Goal: Task Accomplishment & Management: Manage account settings

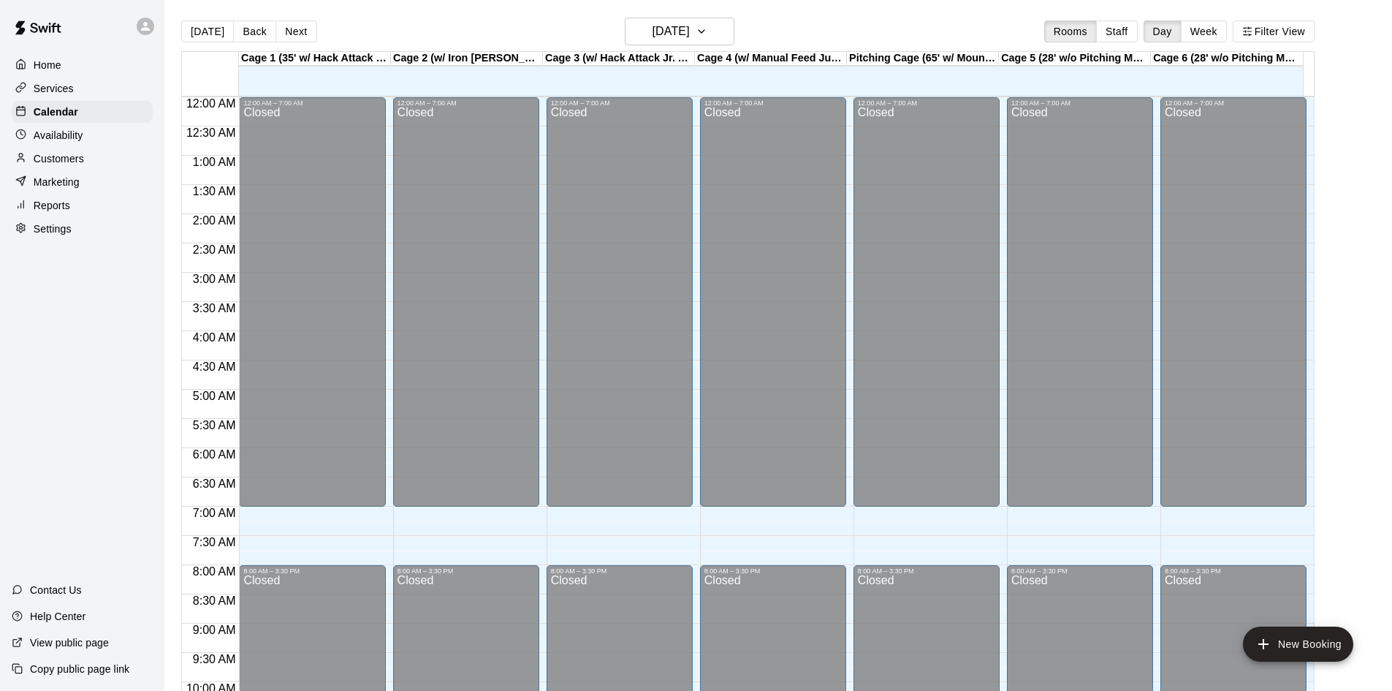
scroll to position [749, 0]
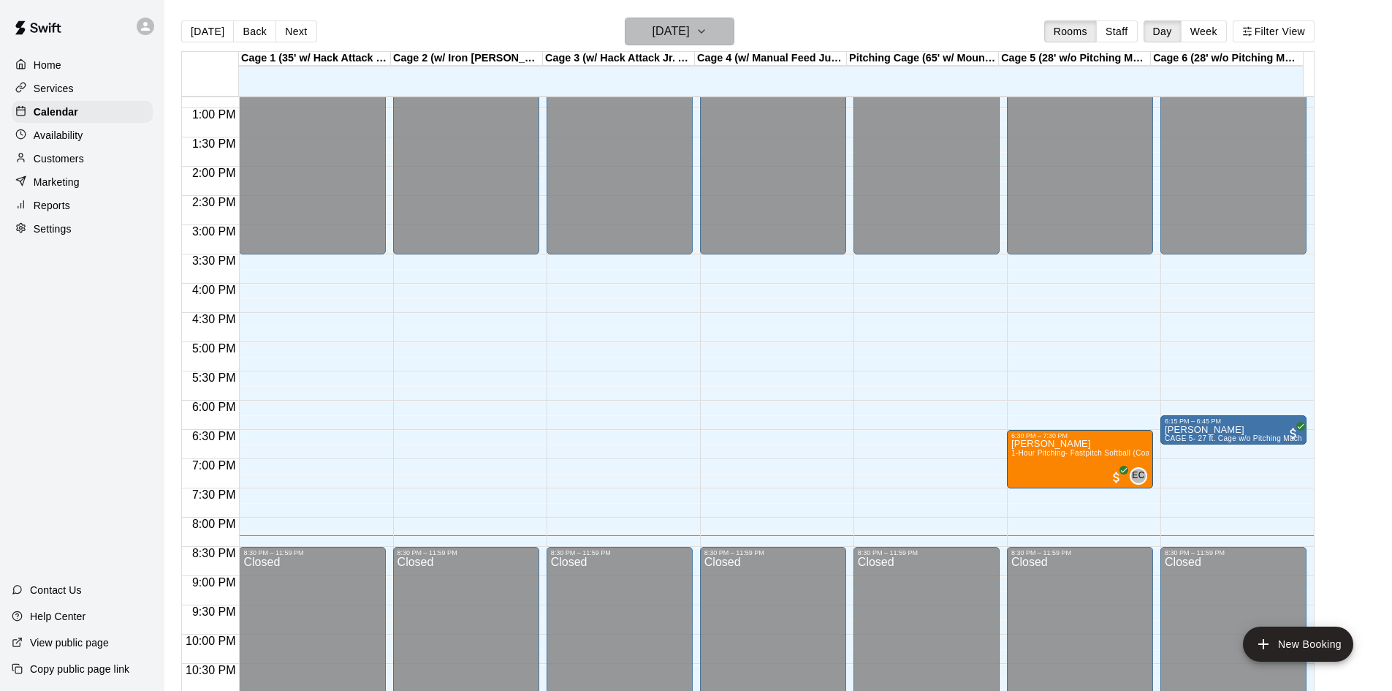
click at [690, 34] on h6 "[DATE]" at bounding box center [671, 31] width 37 height 20
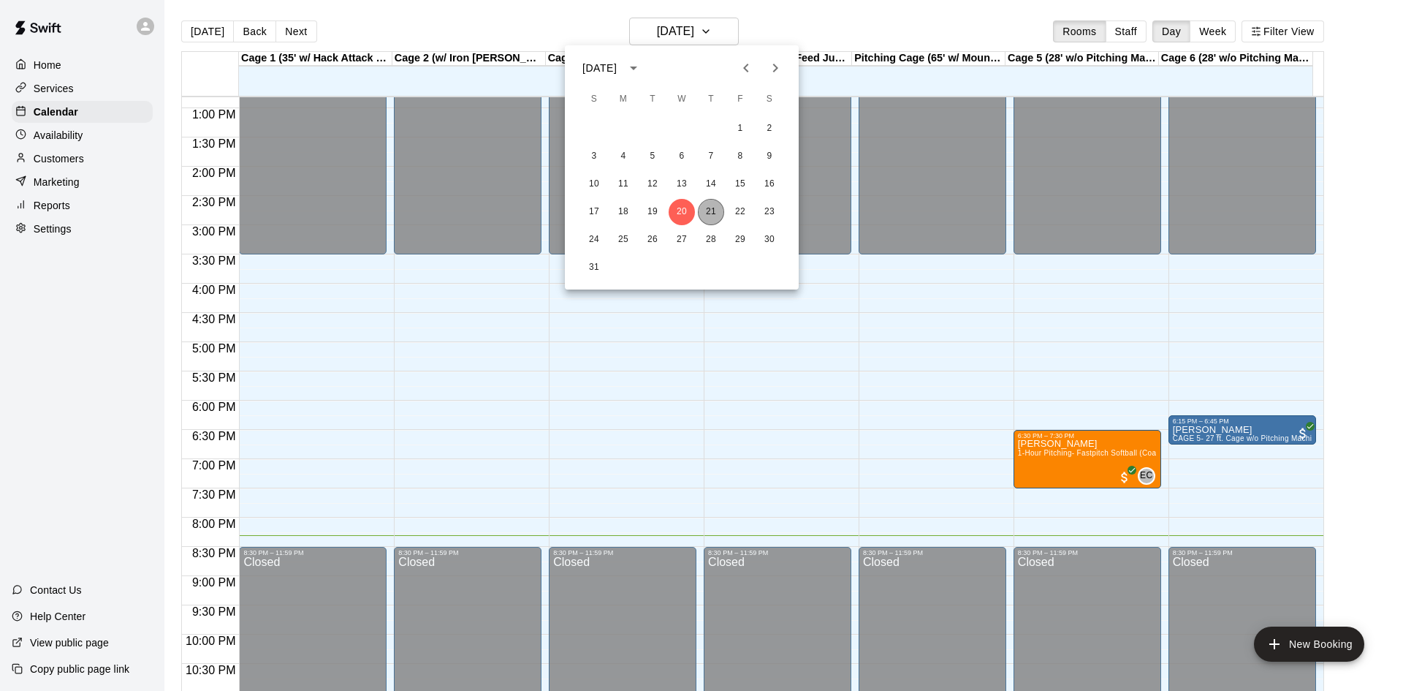
click at [717, 213] on button "21" at bounding box center [711, 212] width 26 height 26
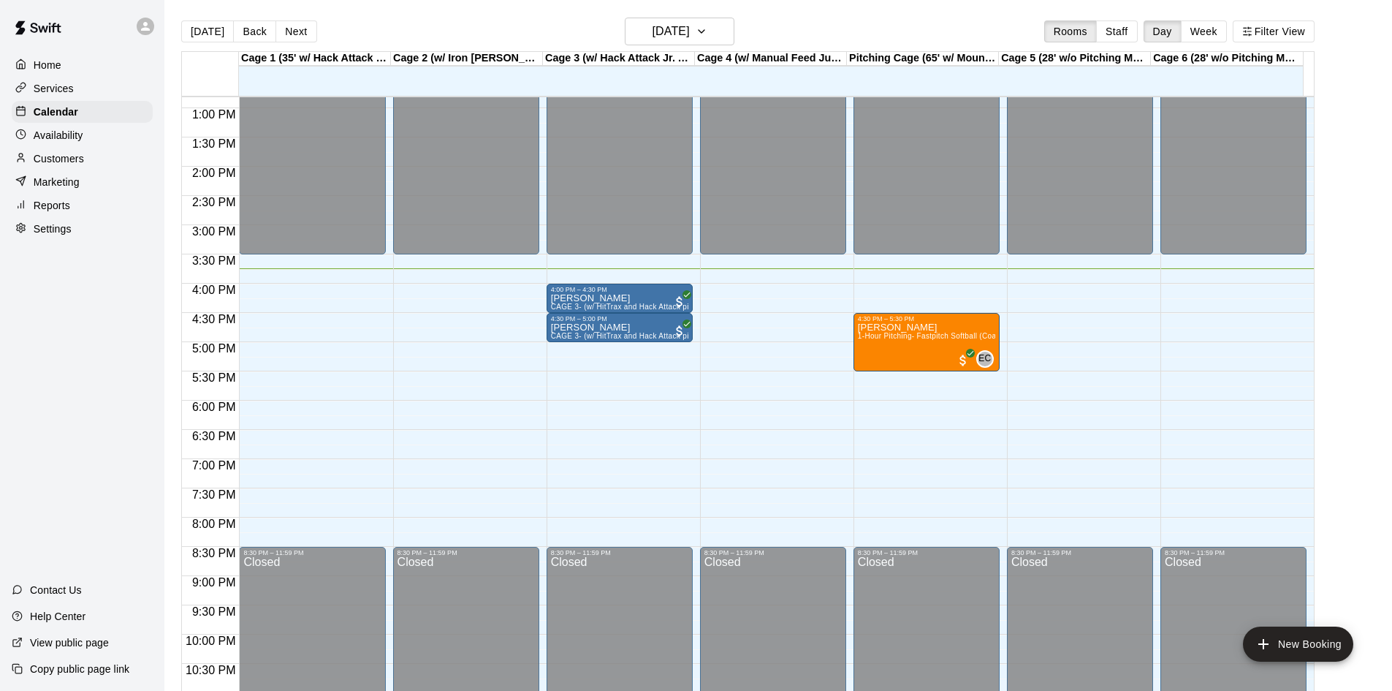
click at [128, 27] on div at bounding box center [82, 26] width 164 height 53
click at [153, 31] on div at bounding box center [149, 26] width 31 height 29
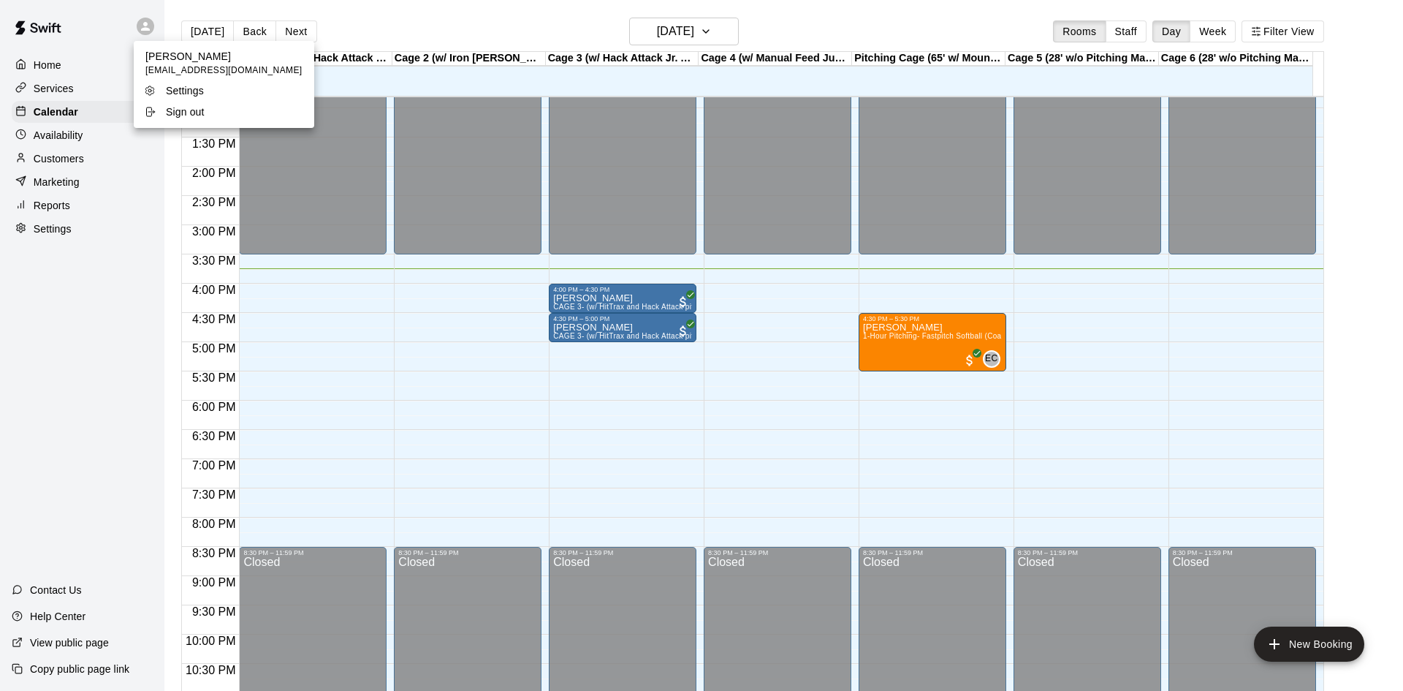
click at [121, 18] on div at bounding box center [701, 345] width 1403 height 691
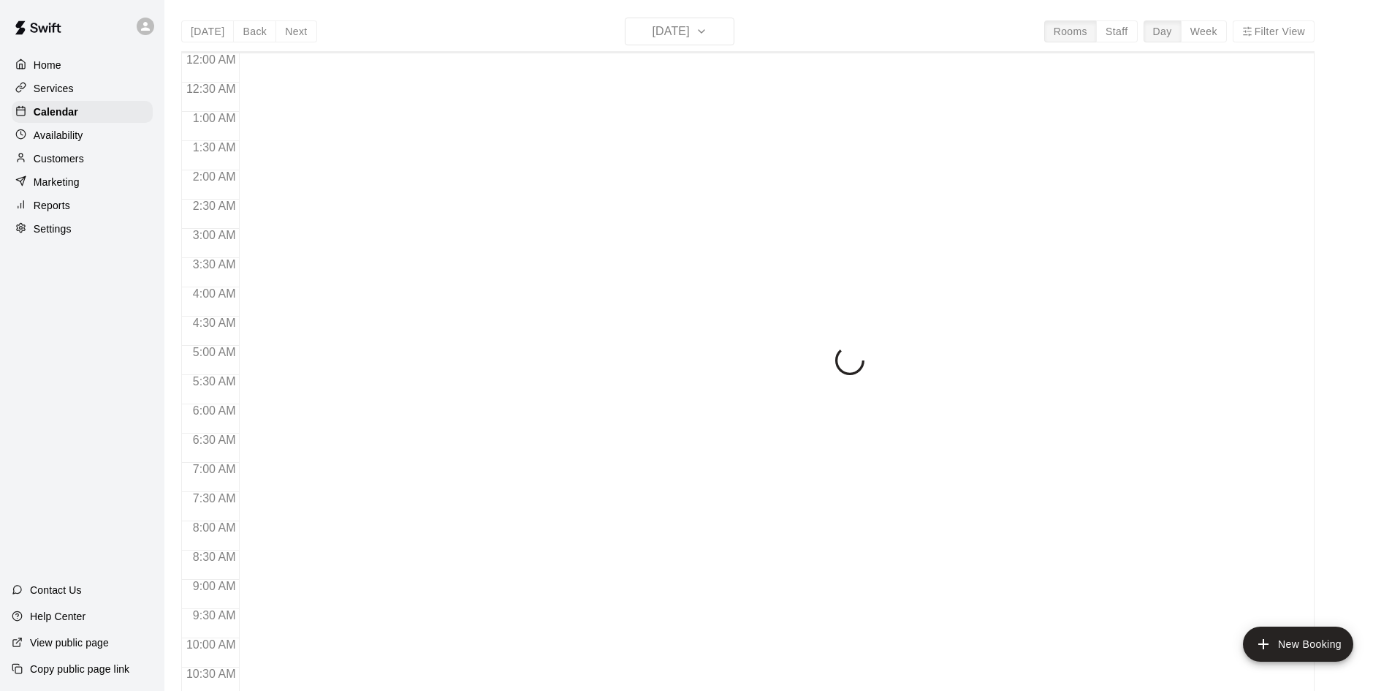
scroll to position [749, 0]
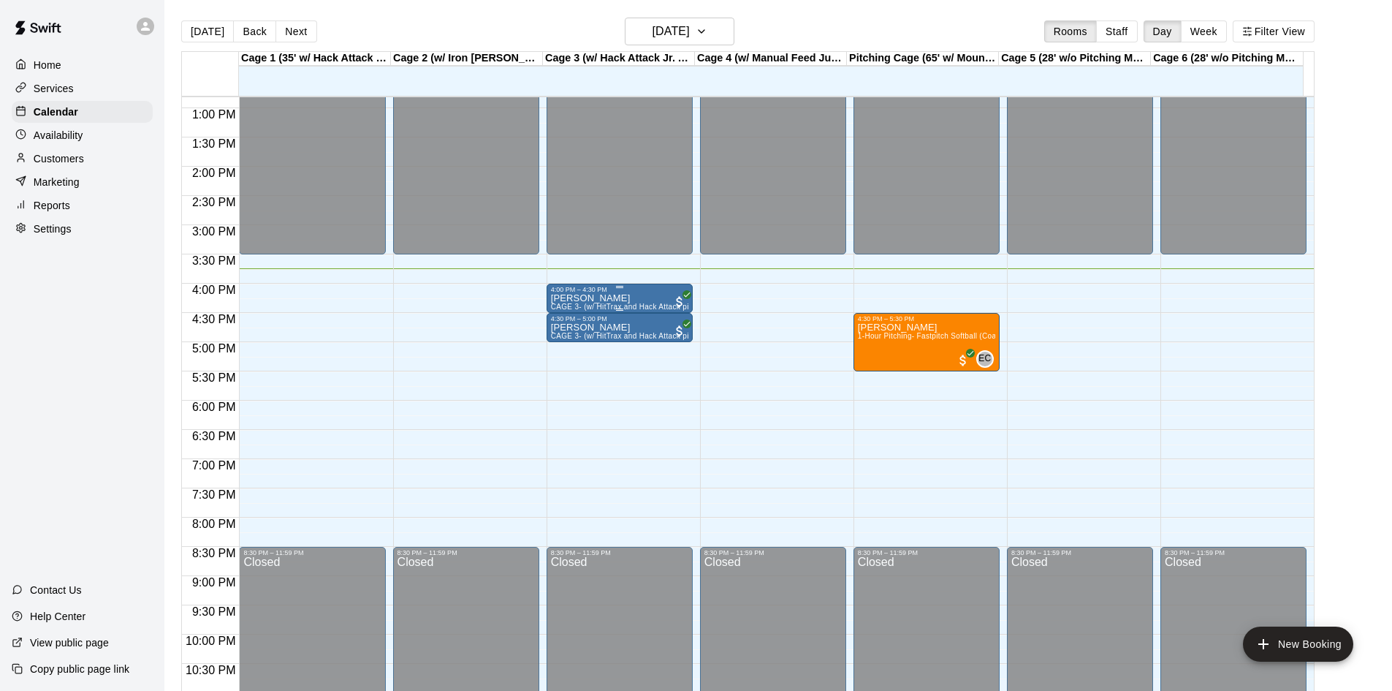
click at [628, 302] on div "[PERSON_NAME] CAGE 3- (w/ HitTrax and Hack Attack pitching Machine)- BASEBALL" at bounding box center [619, 638] width 137 height 691
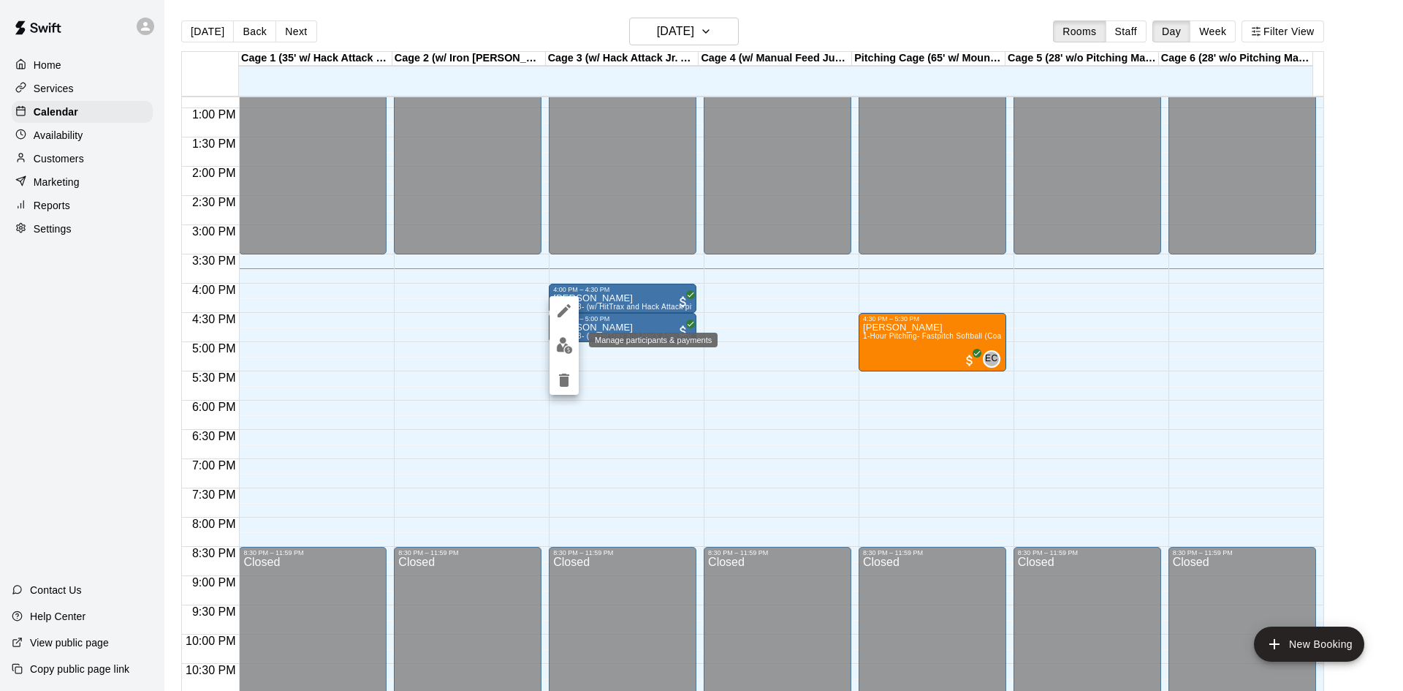
click at [556, 348] on img "edit" at bounding box center [564, 345] width 17 height 17
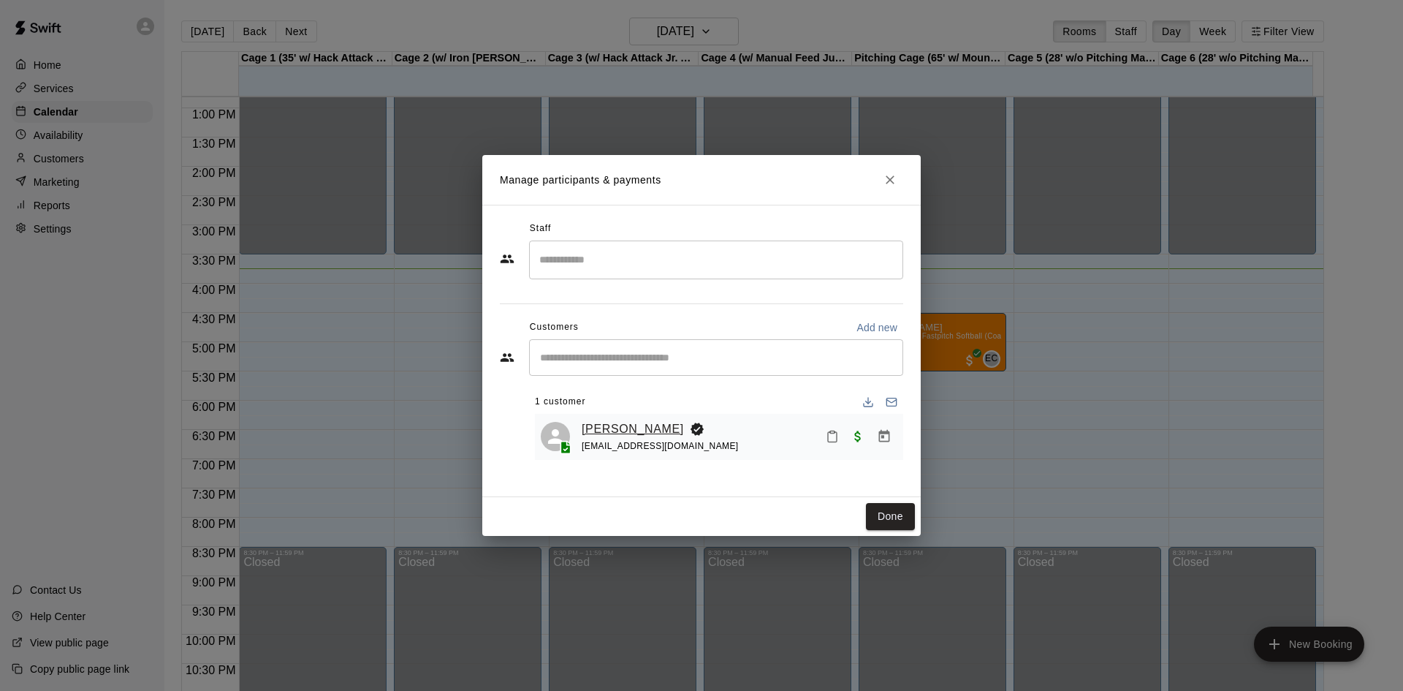
click at [634, 422] on link "[PERSON_NAME]" at bounding box center [633, 428] width 102 height 19
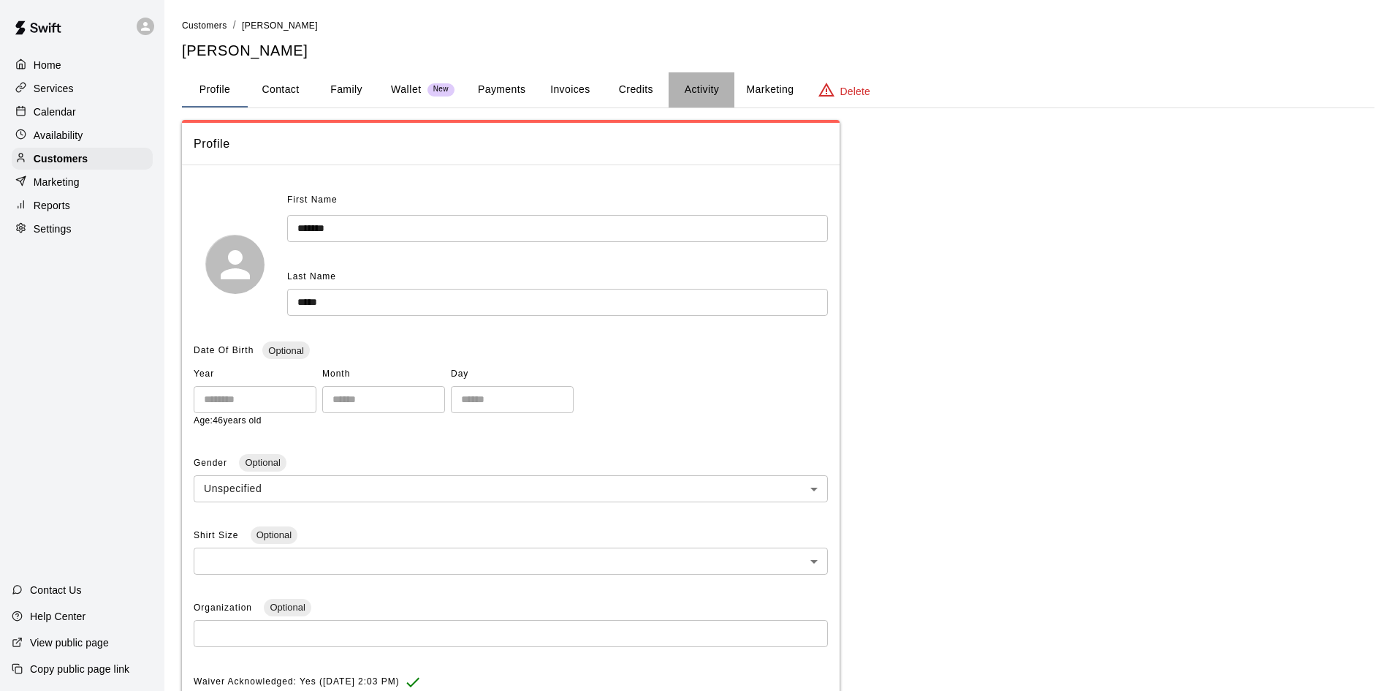
click at [713, 99] on button "Activity" at bounding box center [702, 89] width 66 height 35
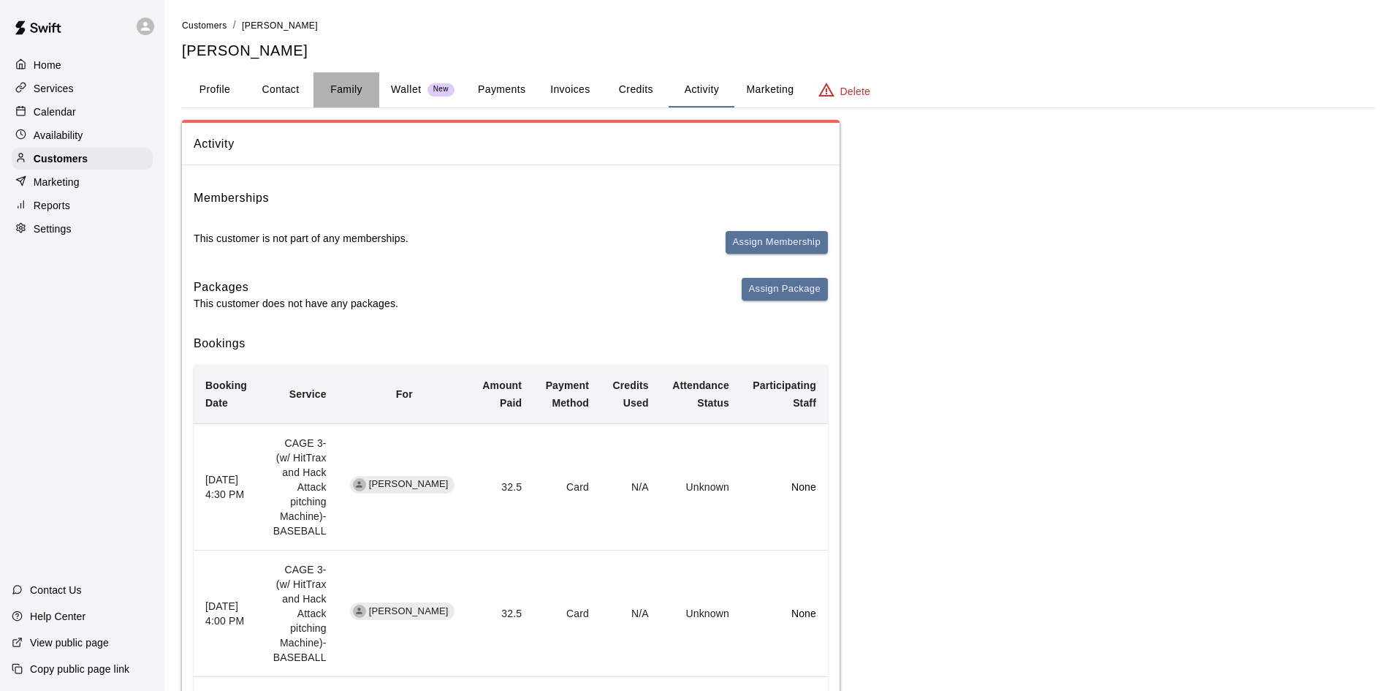
click at [341, 89] on button "Family" at bounding box center [347, 89] width 66 height 35
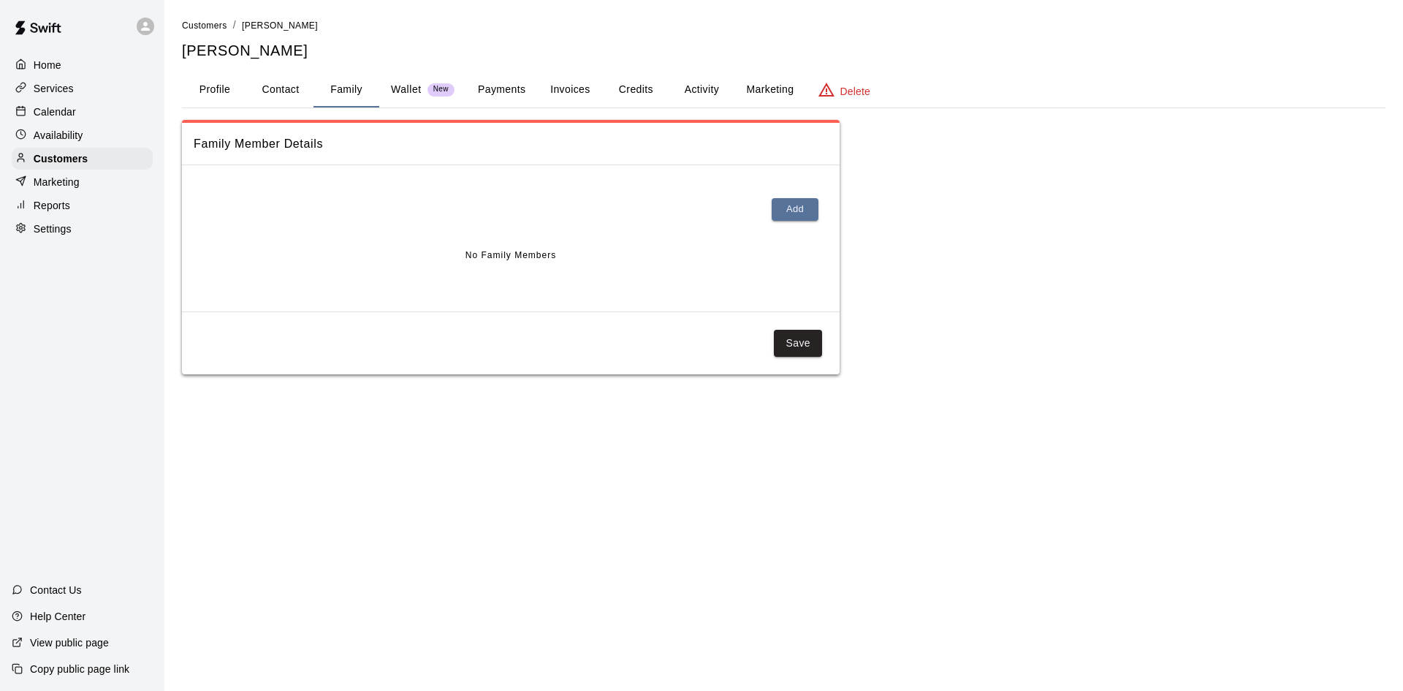
click at [216, 92] on button "Profile" at bounding box center [215, 89] width 66 height 35
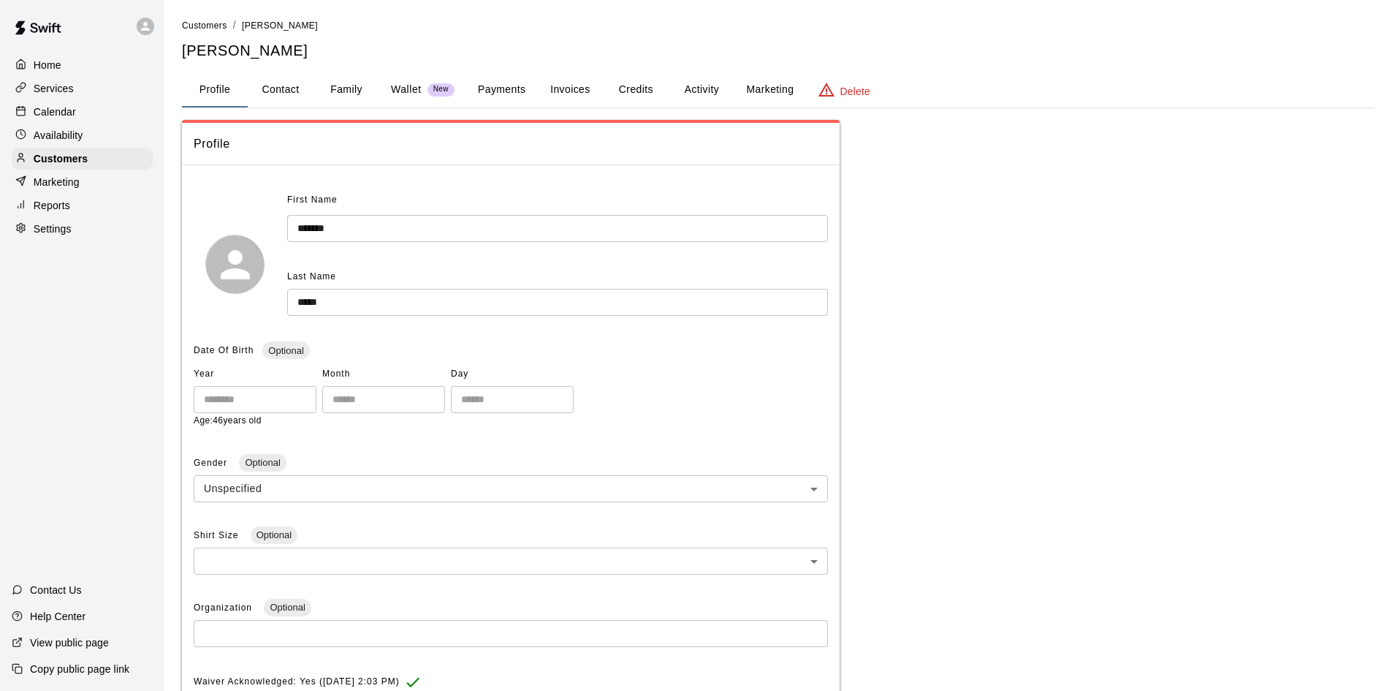
drag, startPoint x: 54, startPoint y: 65, endPoint x: 78, endPoint y: 73, distance: 25.4
click at [54, 65] on p "Home" at bounding box center [48, 65] width 28 height 15
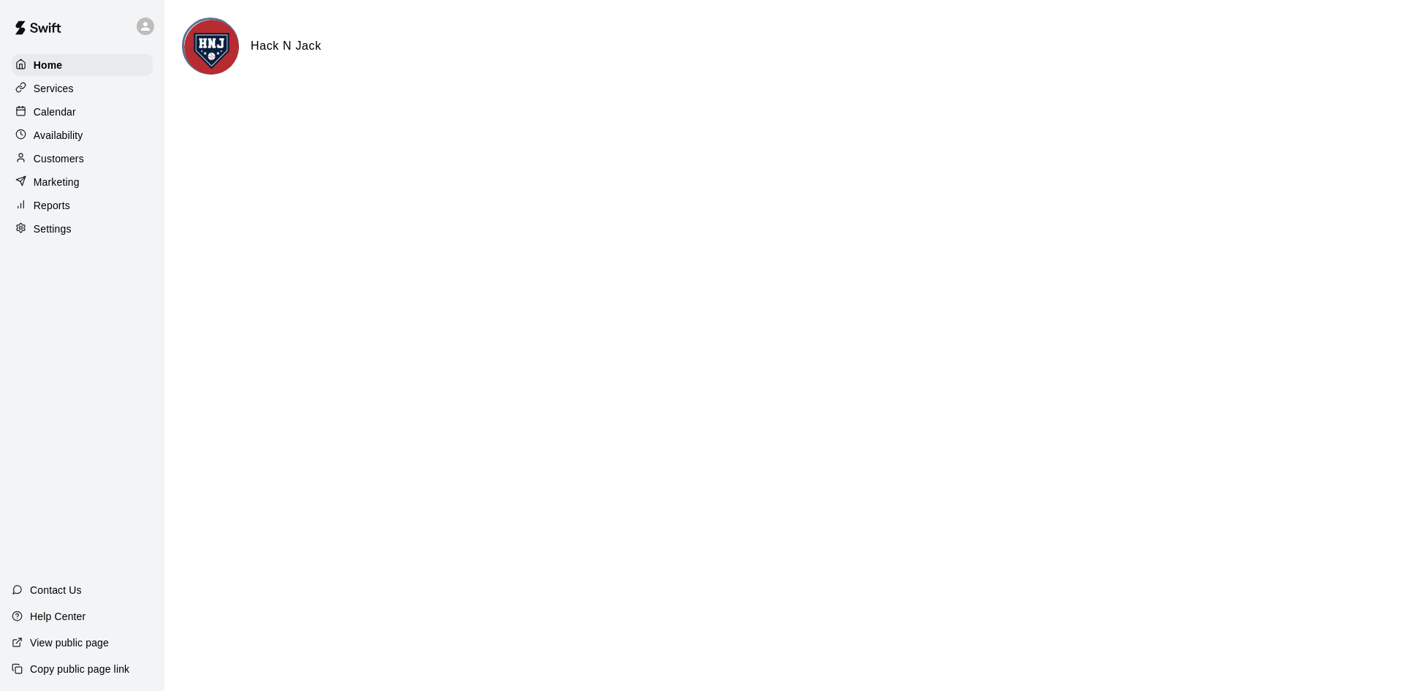
click at [63, 117] on p "Calendar" at bounding box center [55, 112] width 42 height 15
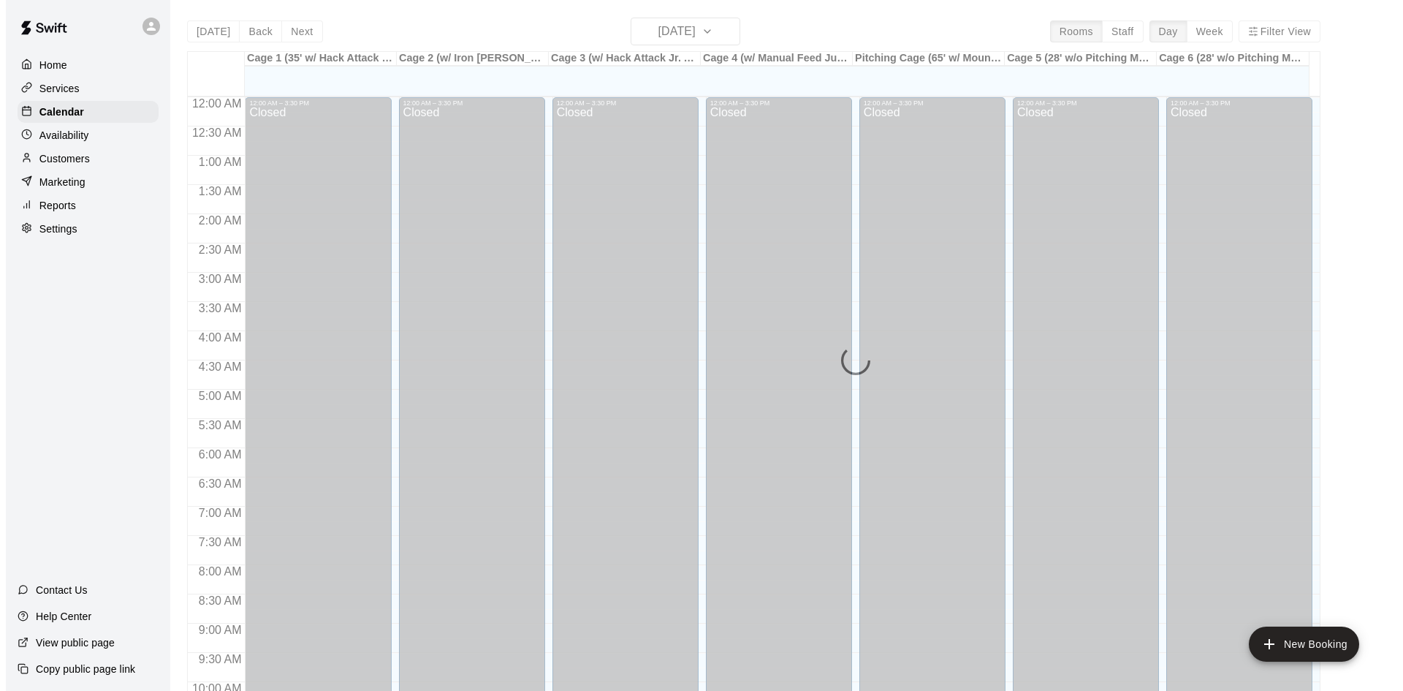
scroll to position [749, 0]
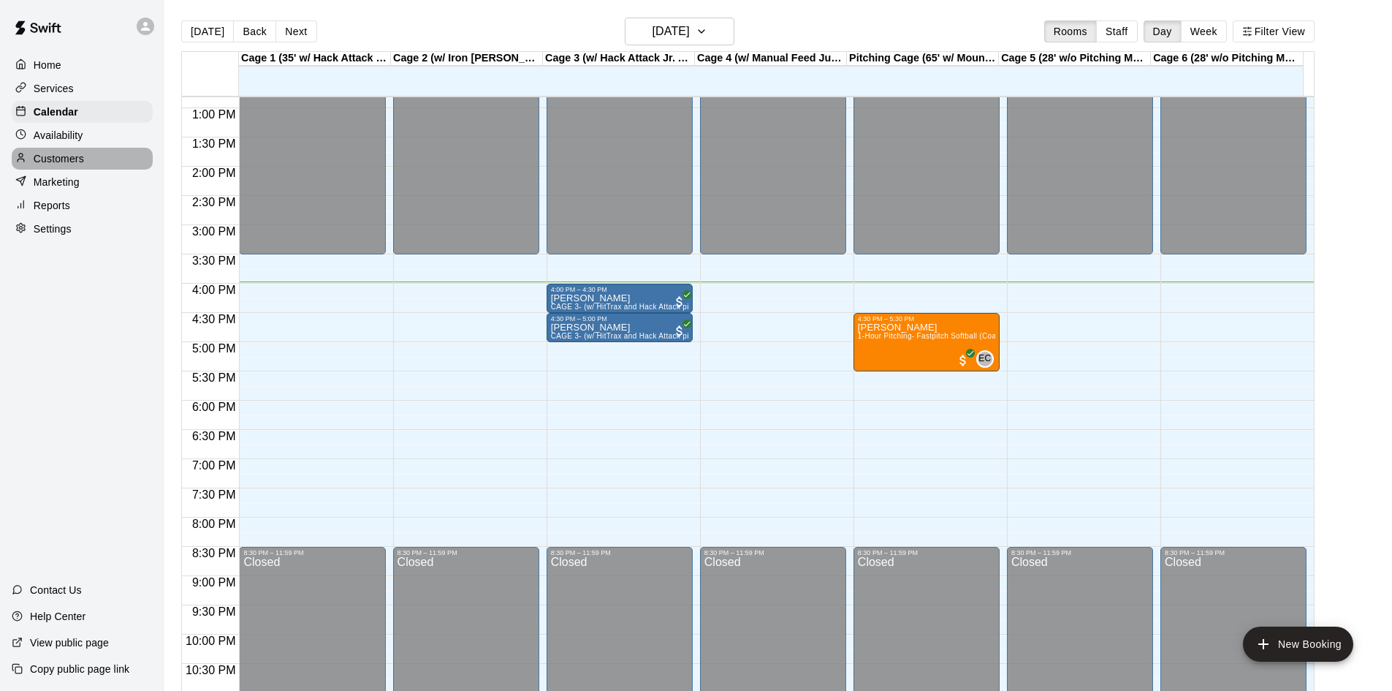
click at [61, 165] on p "Customers" at bounding box center [59, 158] width 50 height 15
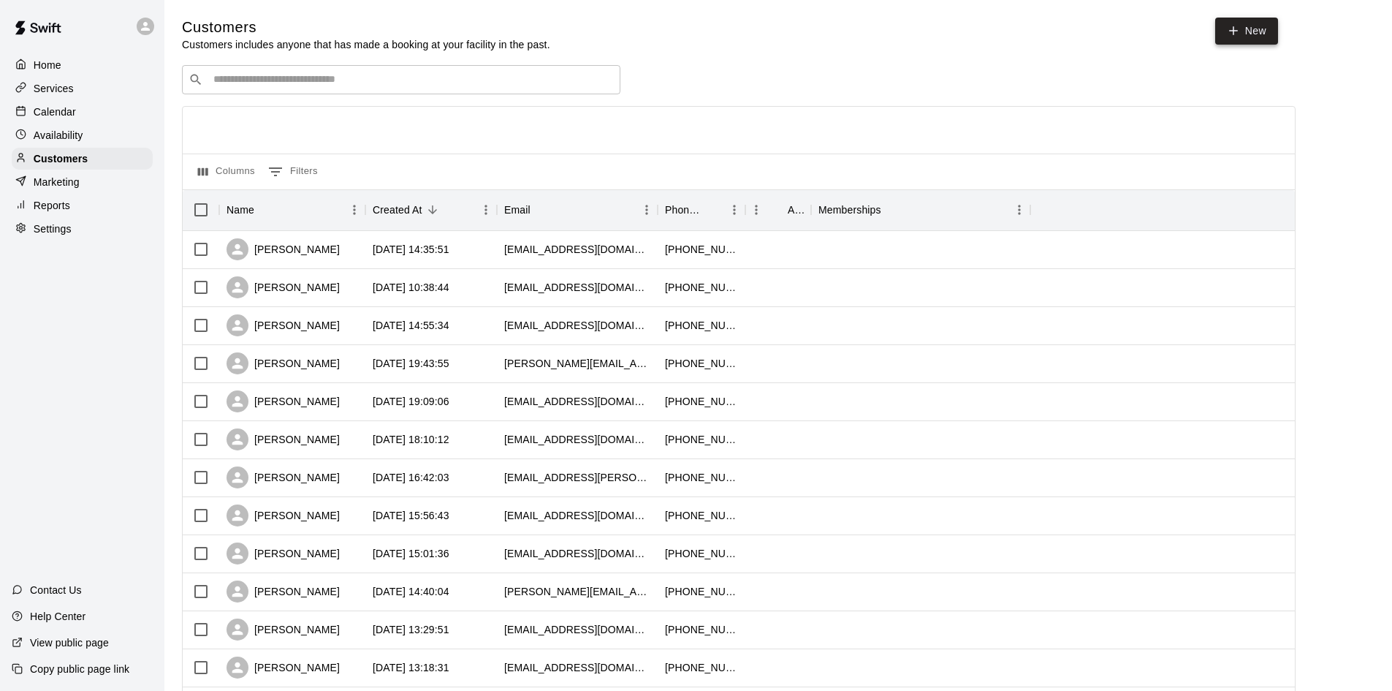
click at [1258, 33] on link "New" at bounding box center [1246, 31] width 63 height 27
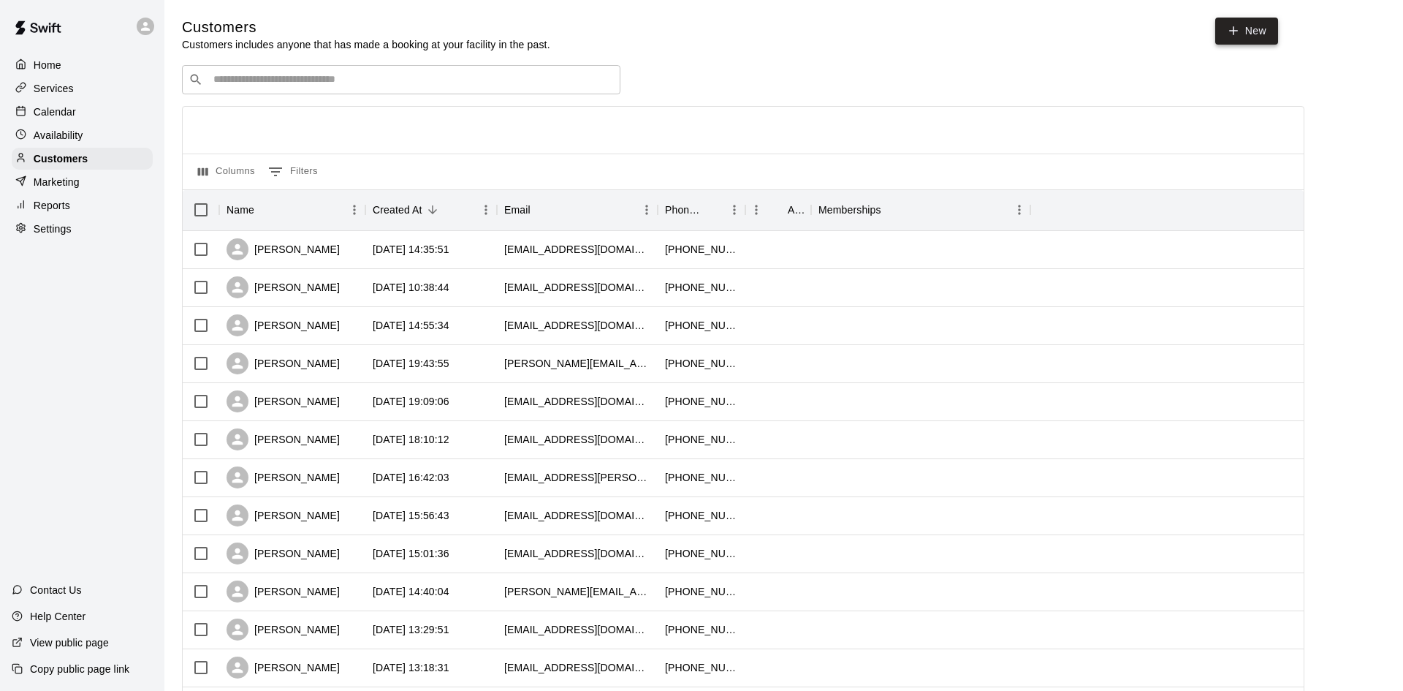
select select "**"
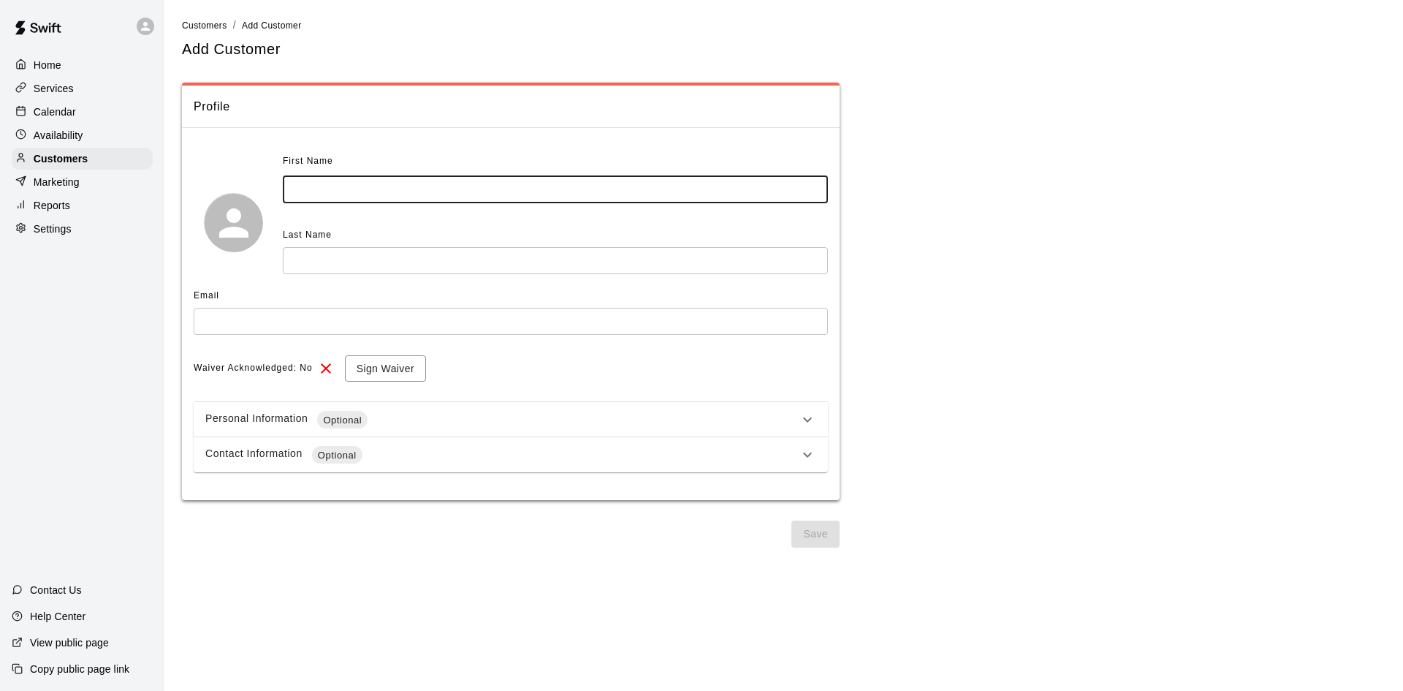
drag, startPoint x: 460, startPoint y: 186, endPoint x: 443, endPoint y: 181, distance: 18.3
click at [460, 185] on input "text" at bounding box center [555, 189] width 545 height 27
type input "*******"
click at [306, 254] on input "text" at bounding box center [555, 260] width 545 height 27
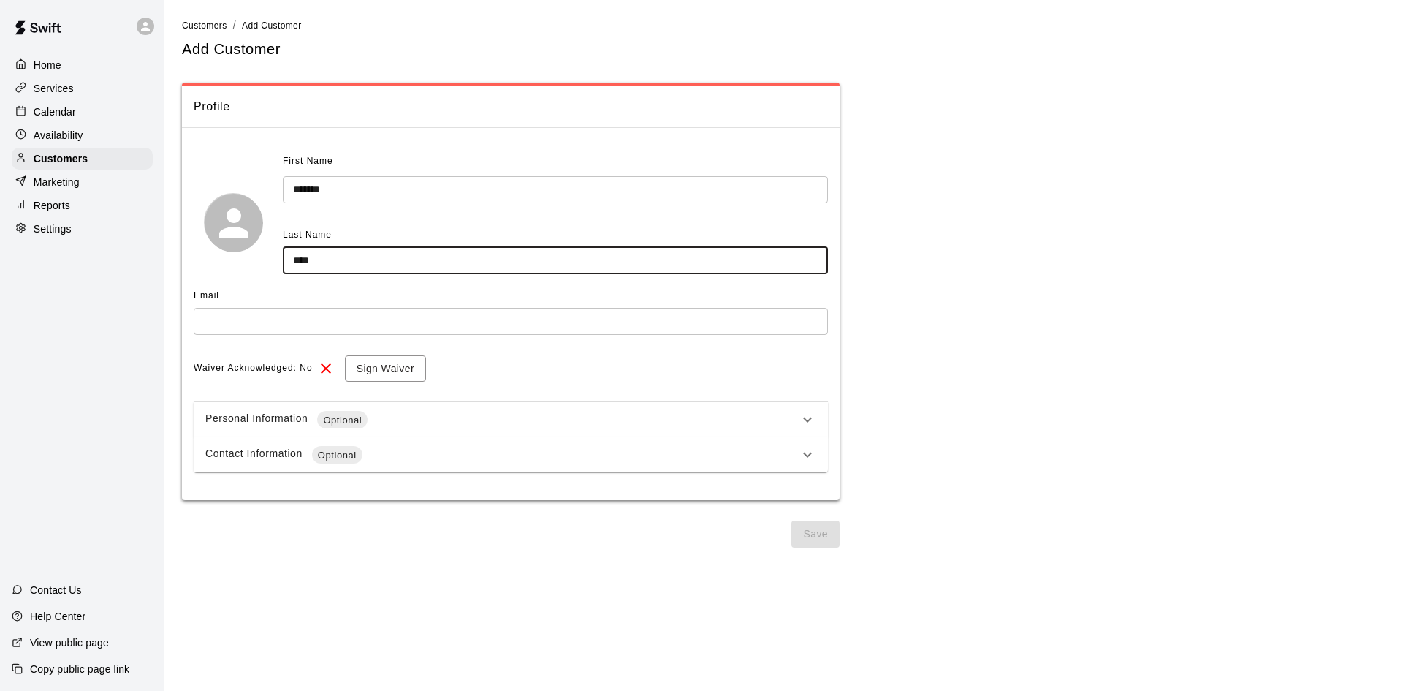
type input "****"
click at [234, 330] on input "text" at bounding box center [511, 321] width 634 height 27
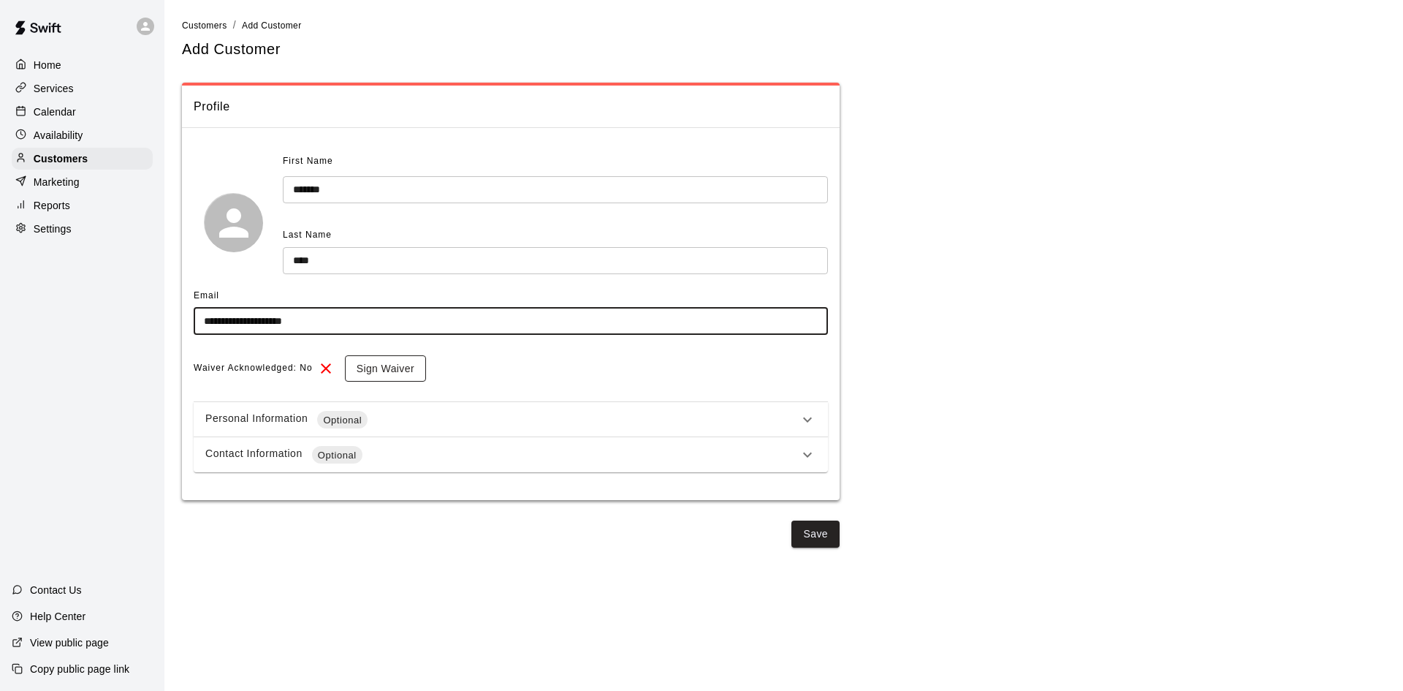
type input "**********"
click at [380, 370] on button "Sign Waiver" at bounding box center [385, 368] width 81 height 27
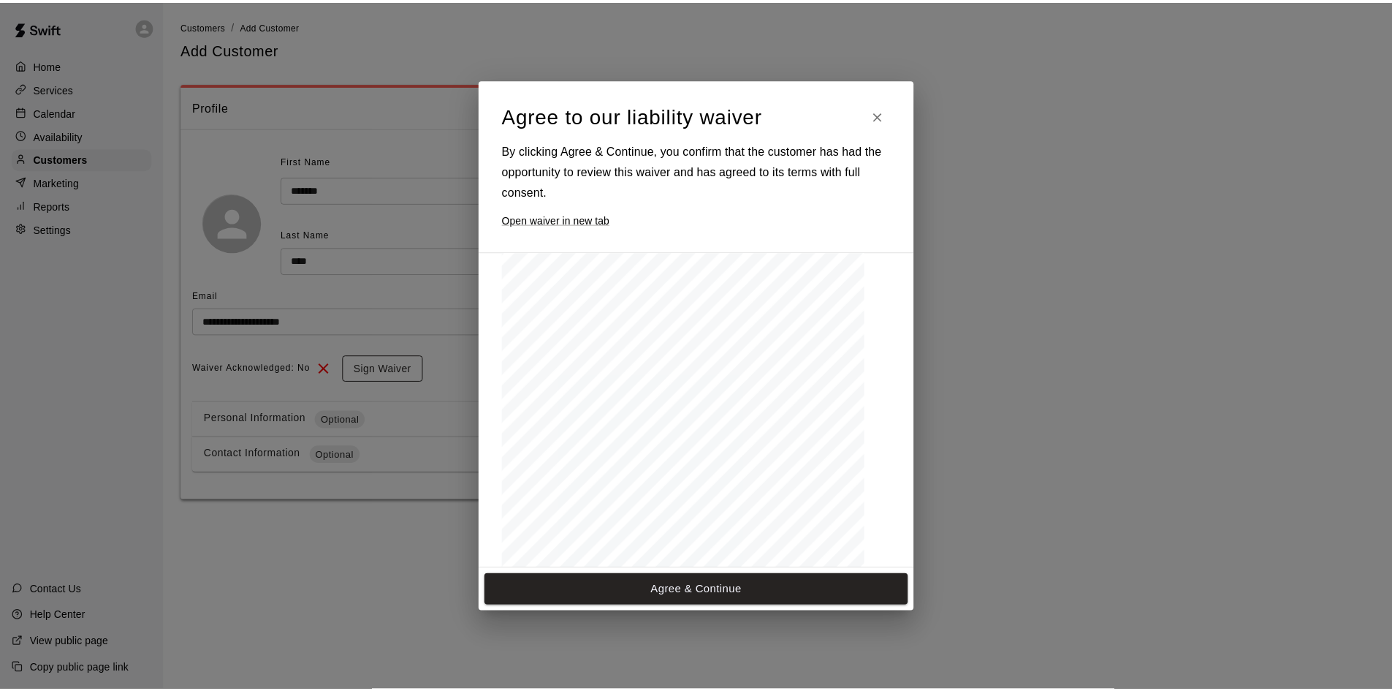
scroll to position [1587, 0]
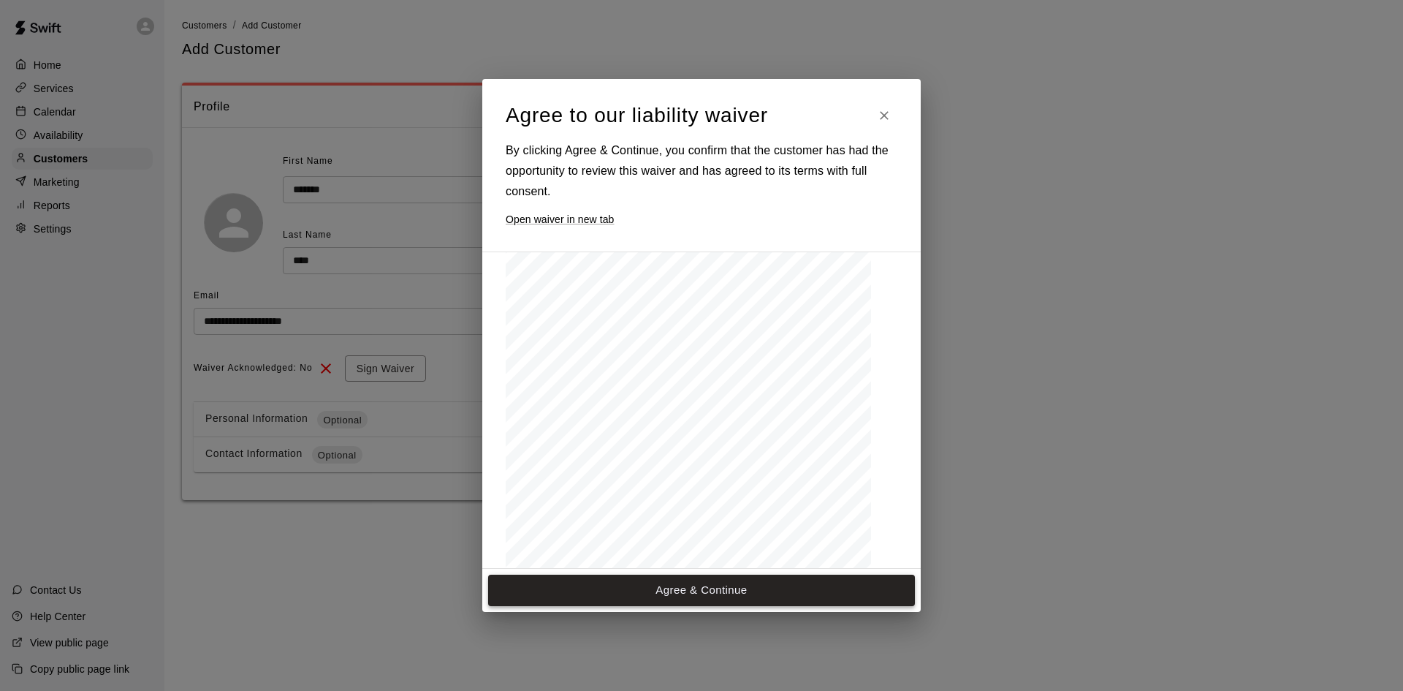
click at [672, 595] on button "Agree & Continue" at bounding box center [701, 589] width 427 height 31
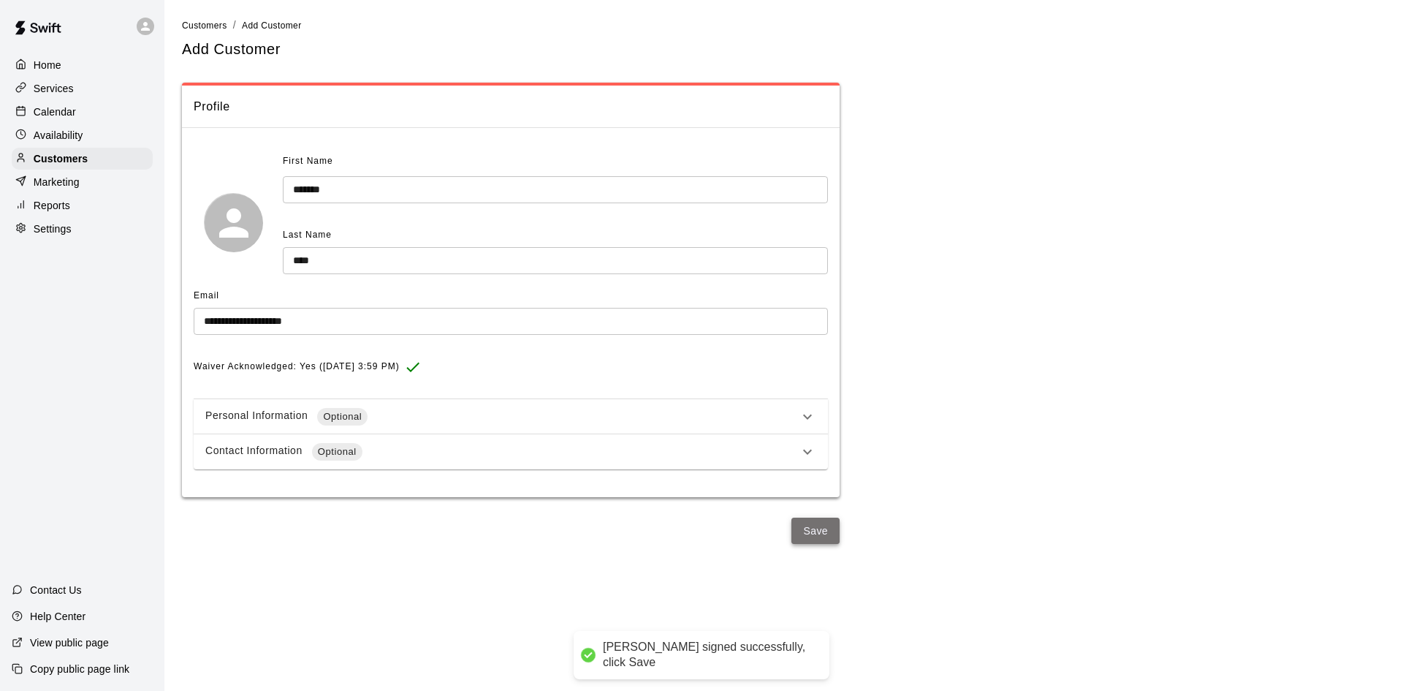
click at [824, 526] on button "Save" at bounding box center [815, 530] width 48 height 27
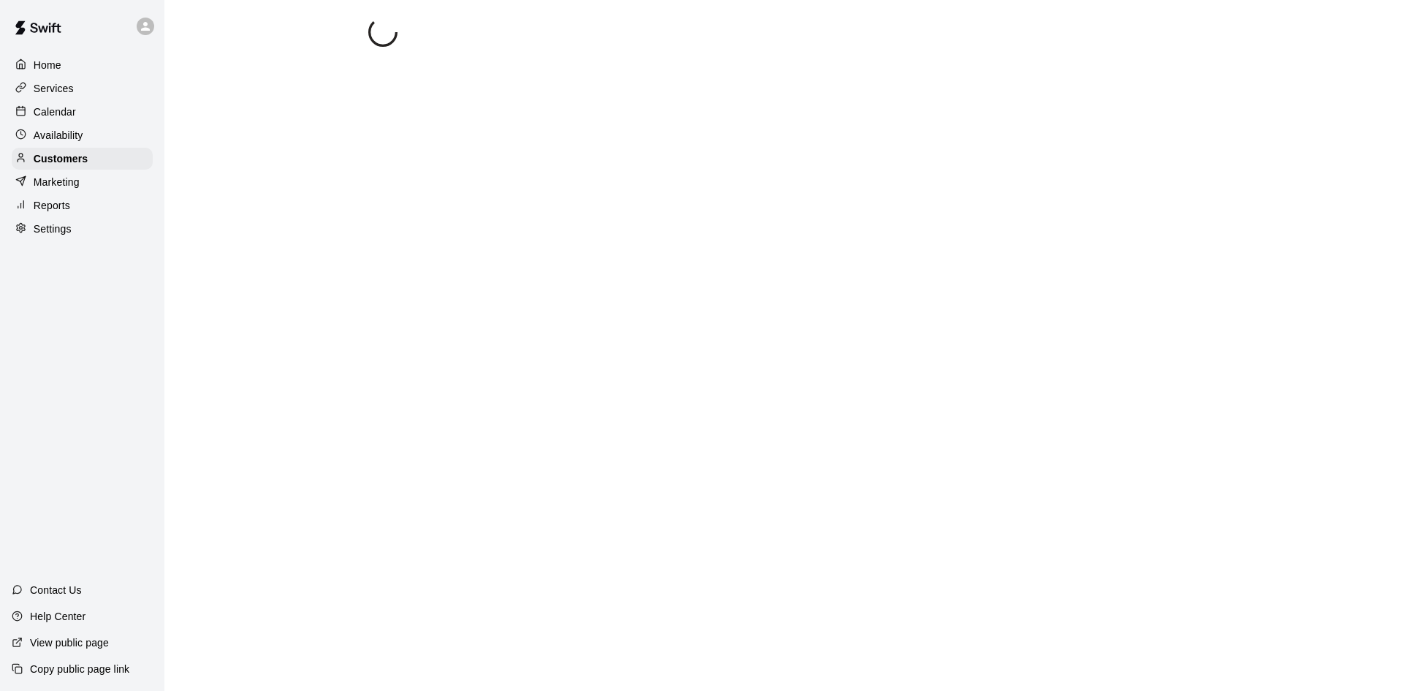
select select "**"
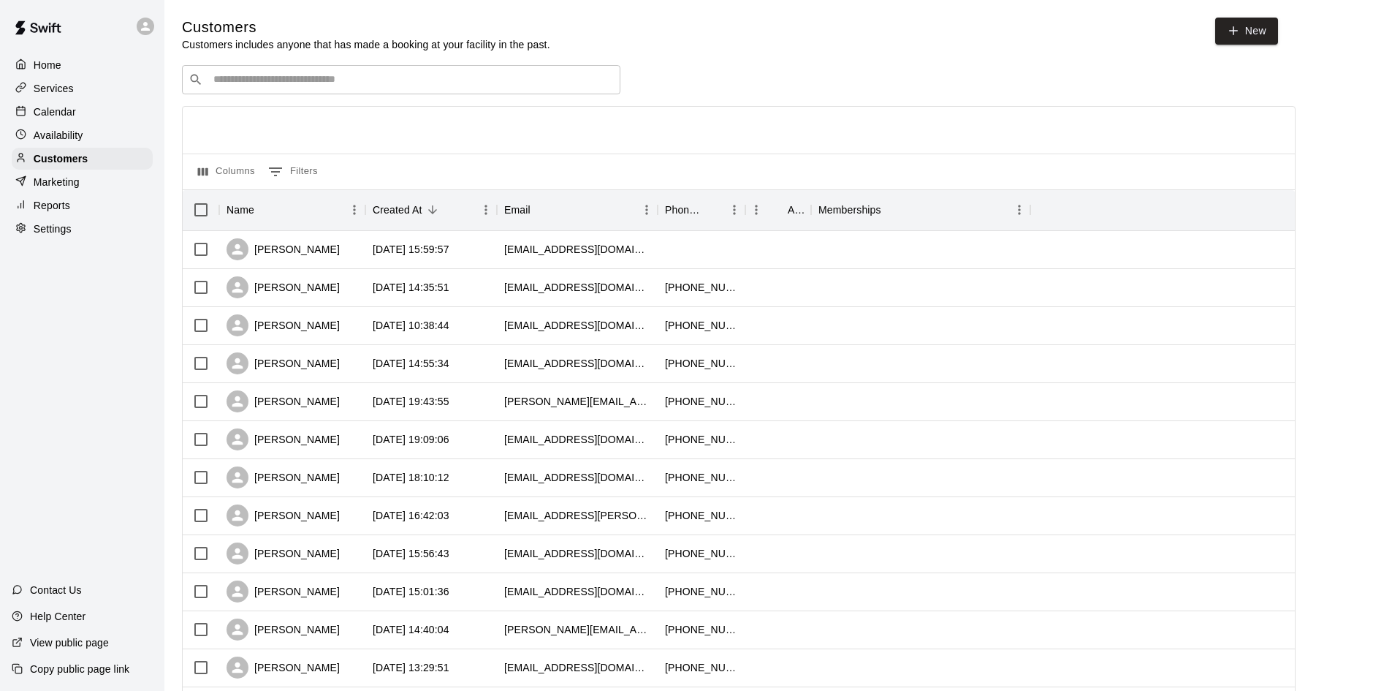
drag, startPoint x: 861, startPoint y: 27, endPoint x: 829, endPoint y: 4, distance: 38.7
click at [861, 27] on div "Customers Customers includes anyone that has made a booking at your facility in…" at bounding box center [730, 35] width 1096 height 34
click at [40, 112] on p "Calendar" at bounding box center [55, 112] width 42 height 15
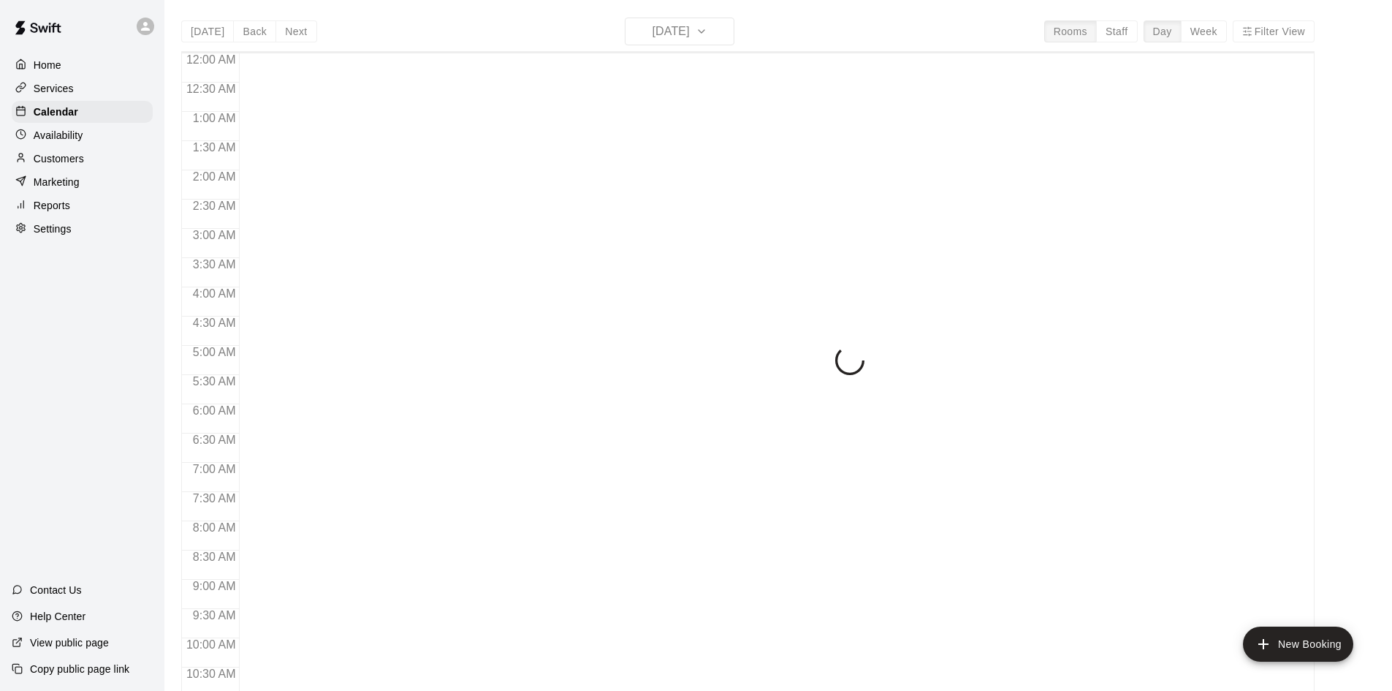
scroll to position [749, 0]
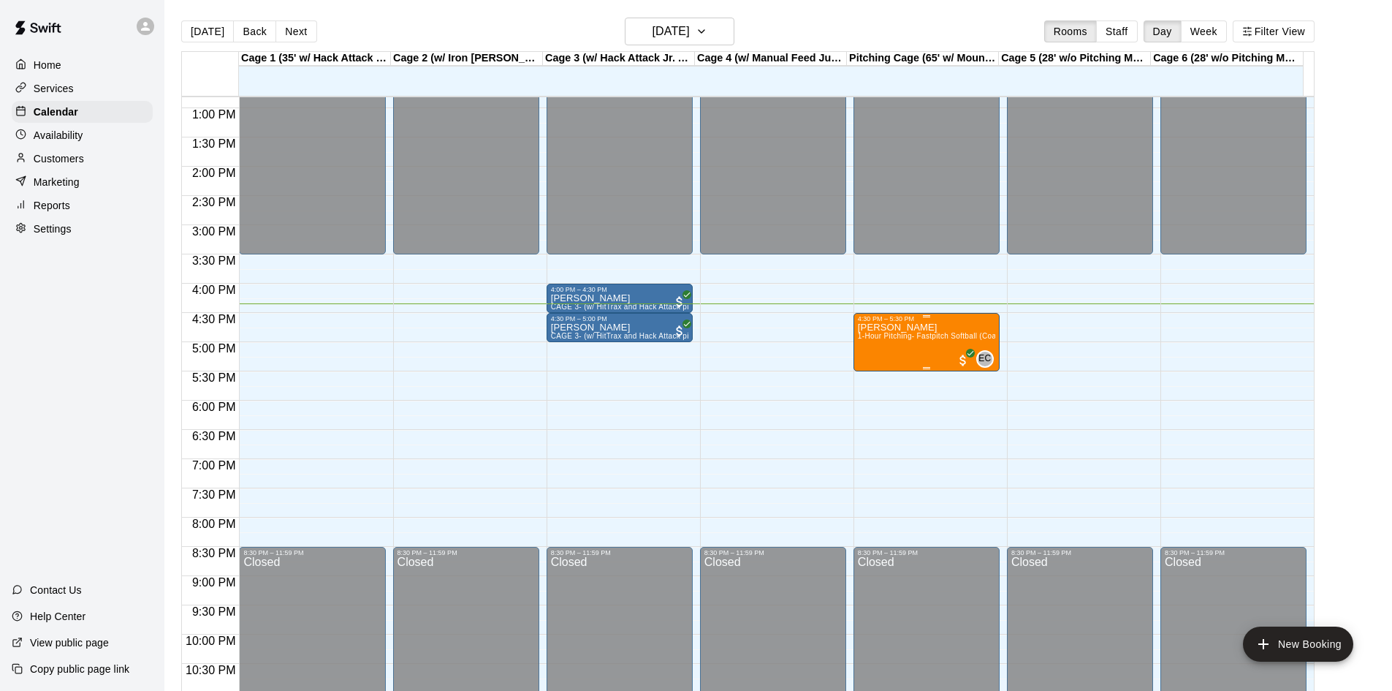
click at [929, 351] on div "Bailey Dill 1-Hour Pitching- Fastpitch Softball (Coach Erin)" at bounding box center [926, 667] width 137 height 691
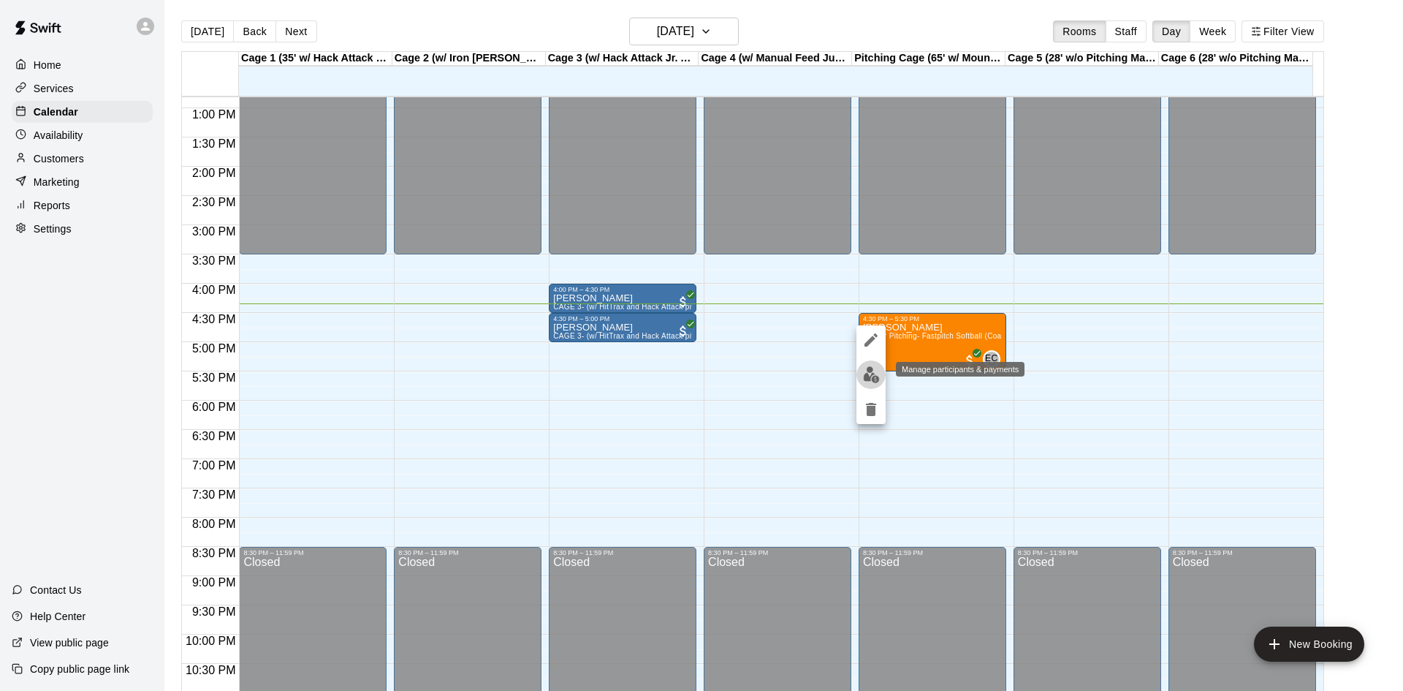
click at [874, 376] on img "edit" at bounding box center [871, 374] width 17 height 17
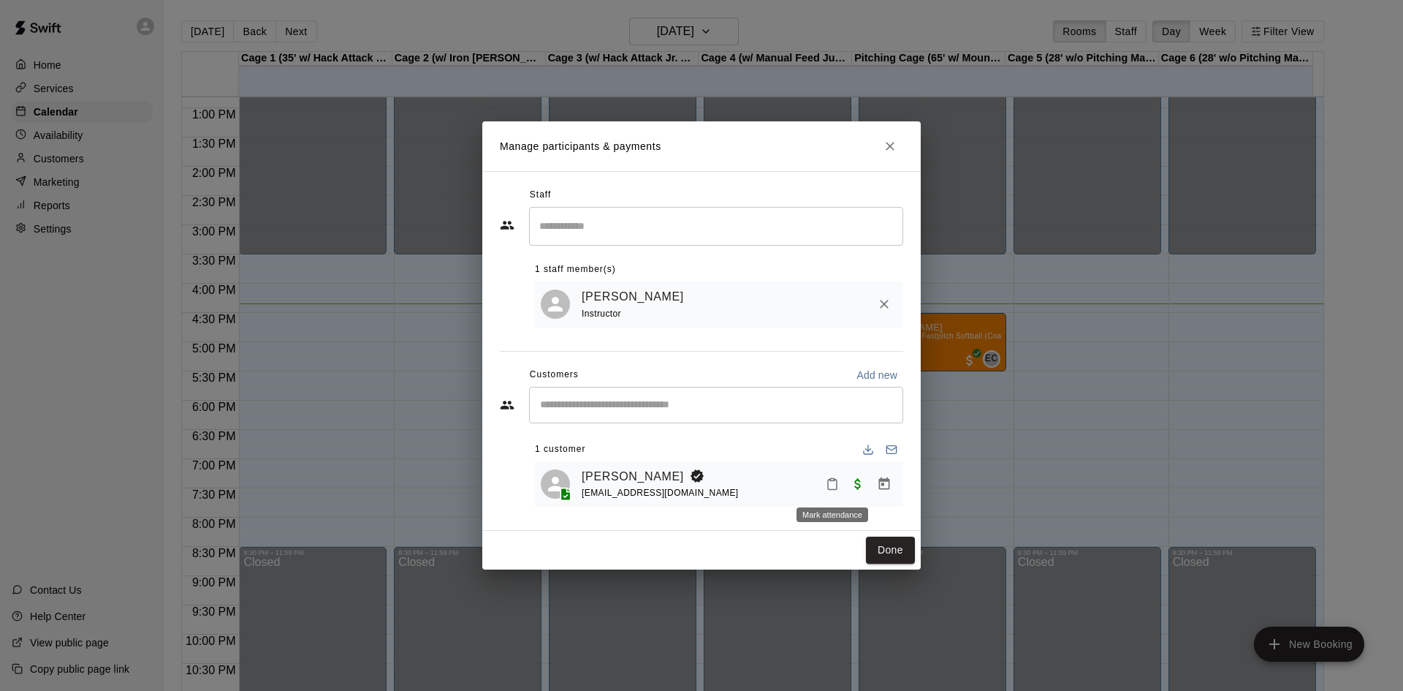
click at [838, 489] on icon "Mark attendance" at bounding box center [832, 483] width 13 height 13
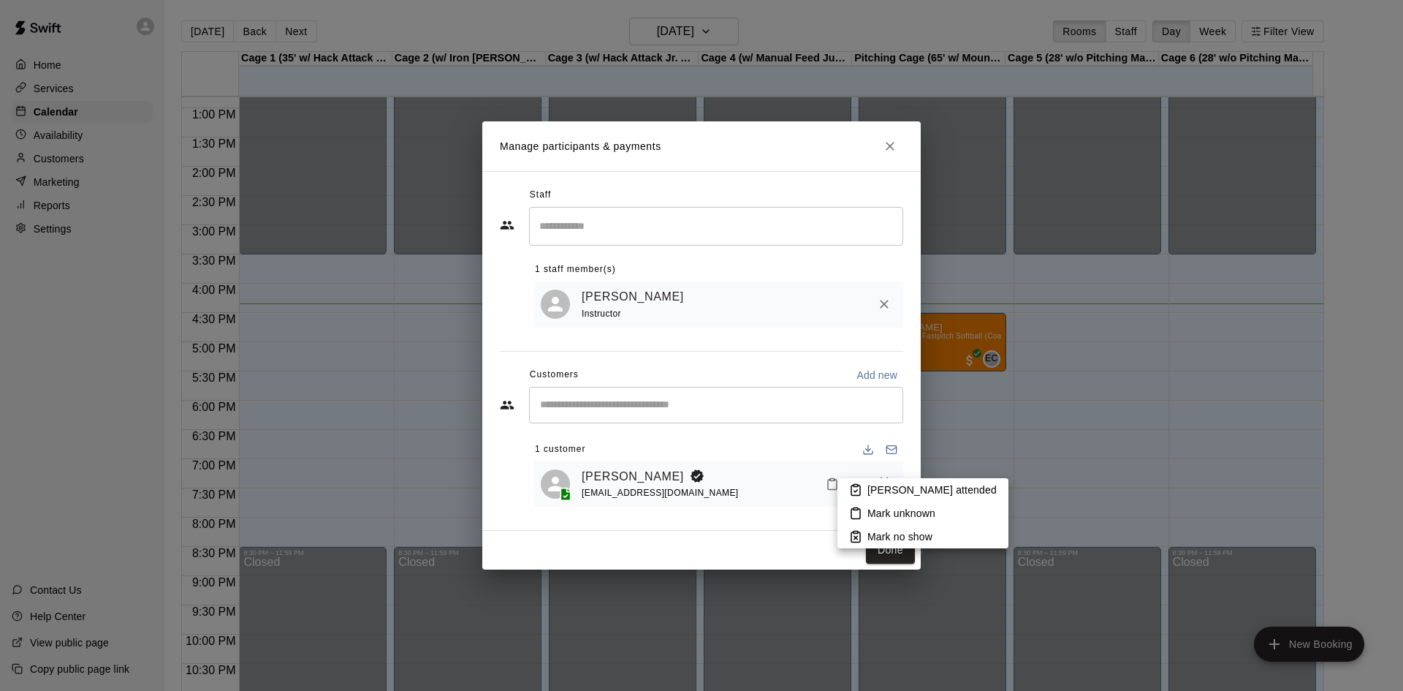
click at [883, 493] on p "Mark attended" at bounding box center [932, 489] width 129 height 15
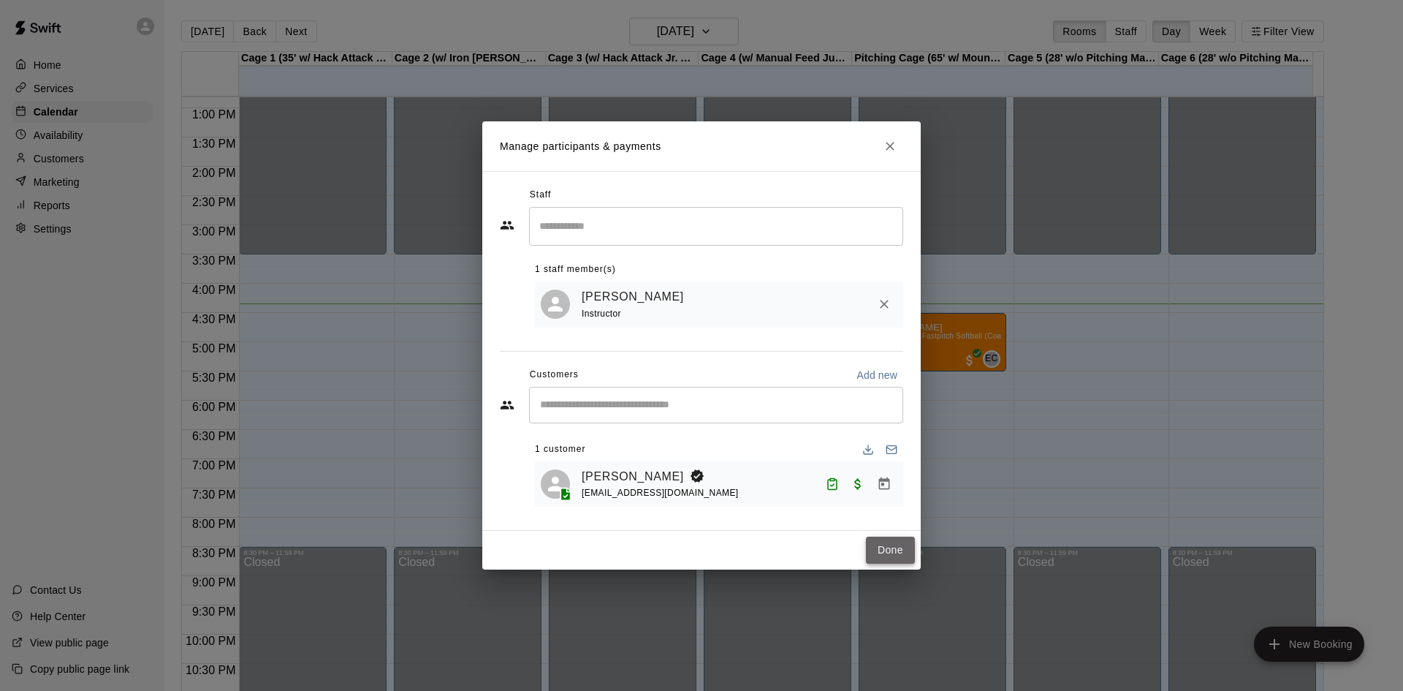
click at [892, 554] on button "Done" at bounding box center [890, 549] width 49 height 27
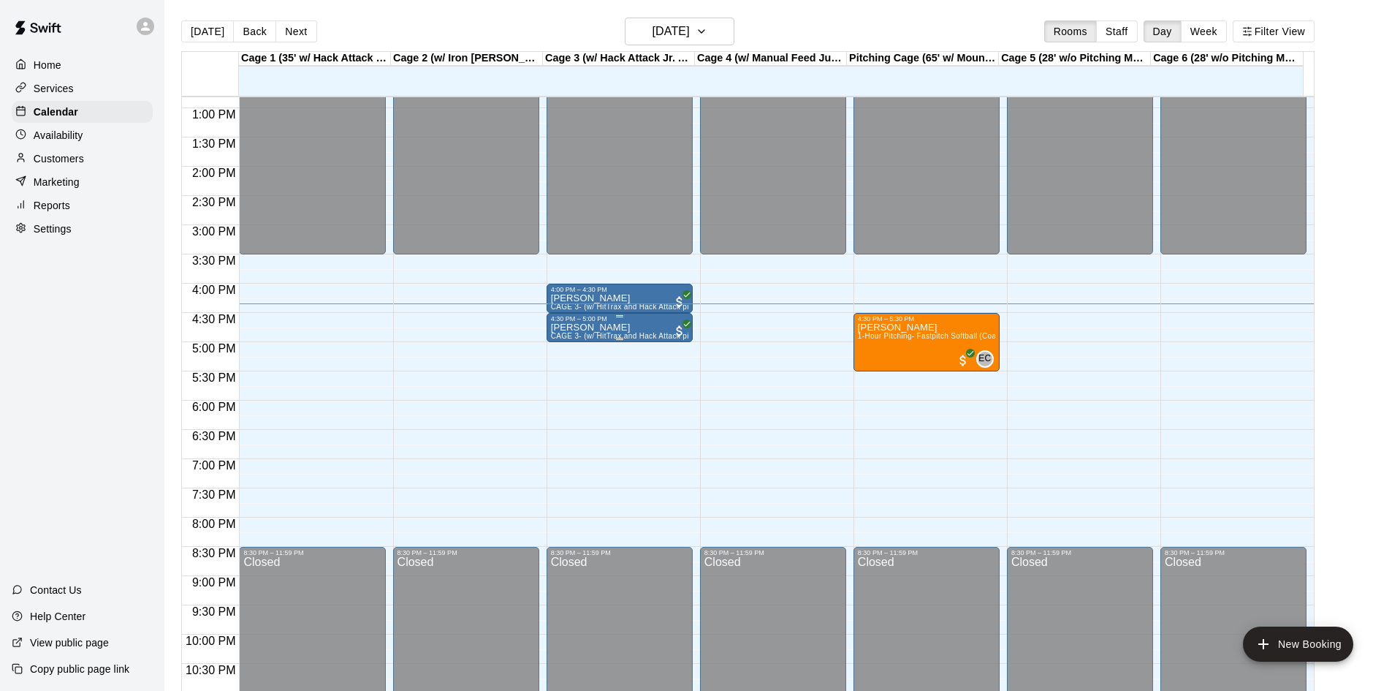
click at [620, 316] on div at bounding box center [619, 316] width 7 height 2
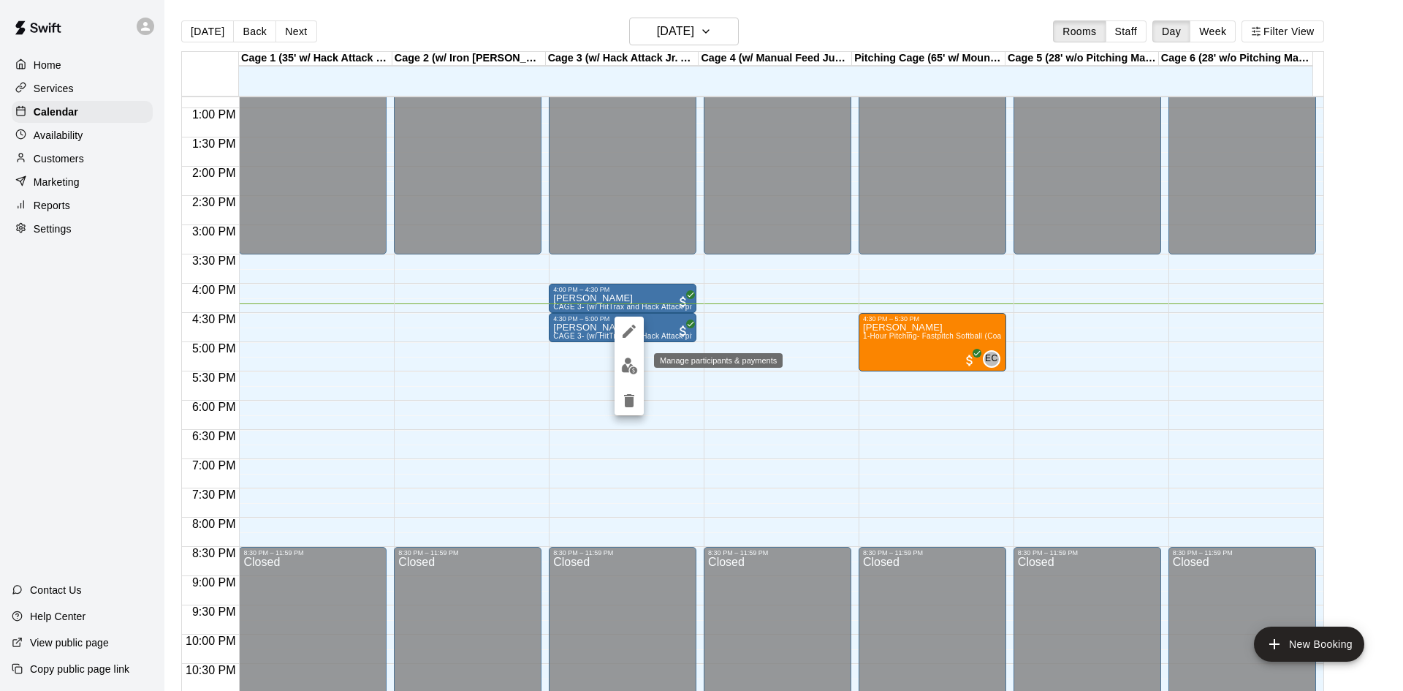
click at [624, 360] on img "edit" at bounding box center [629, 365] width 17 height 17
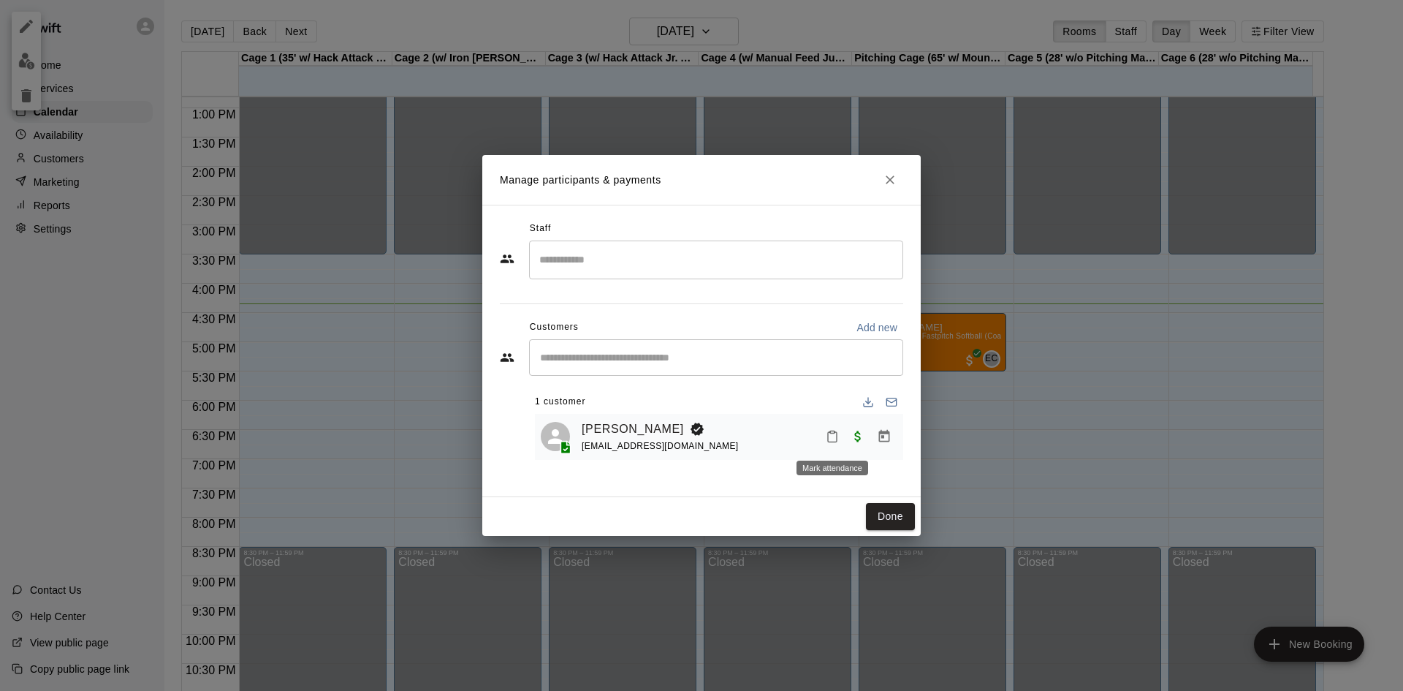
click at [831, 439] on icon "Mark attendance" at bounding box center [832, 436] width 13 height 13
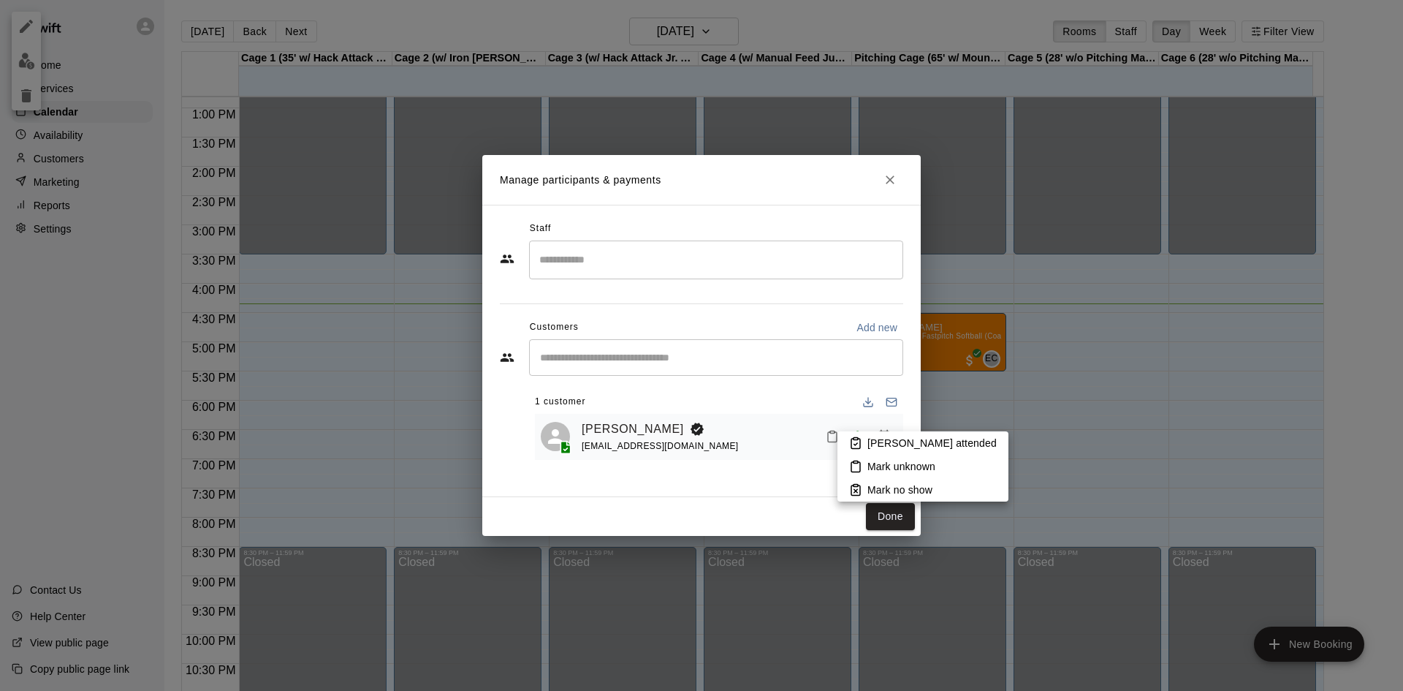
click at [873, 446] on p "Mark attended" at bounding box center [932, 443] width 129 height 15
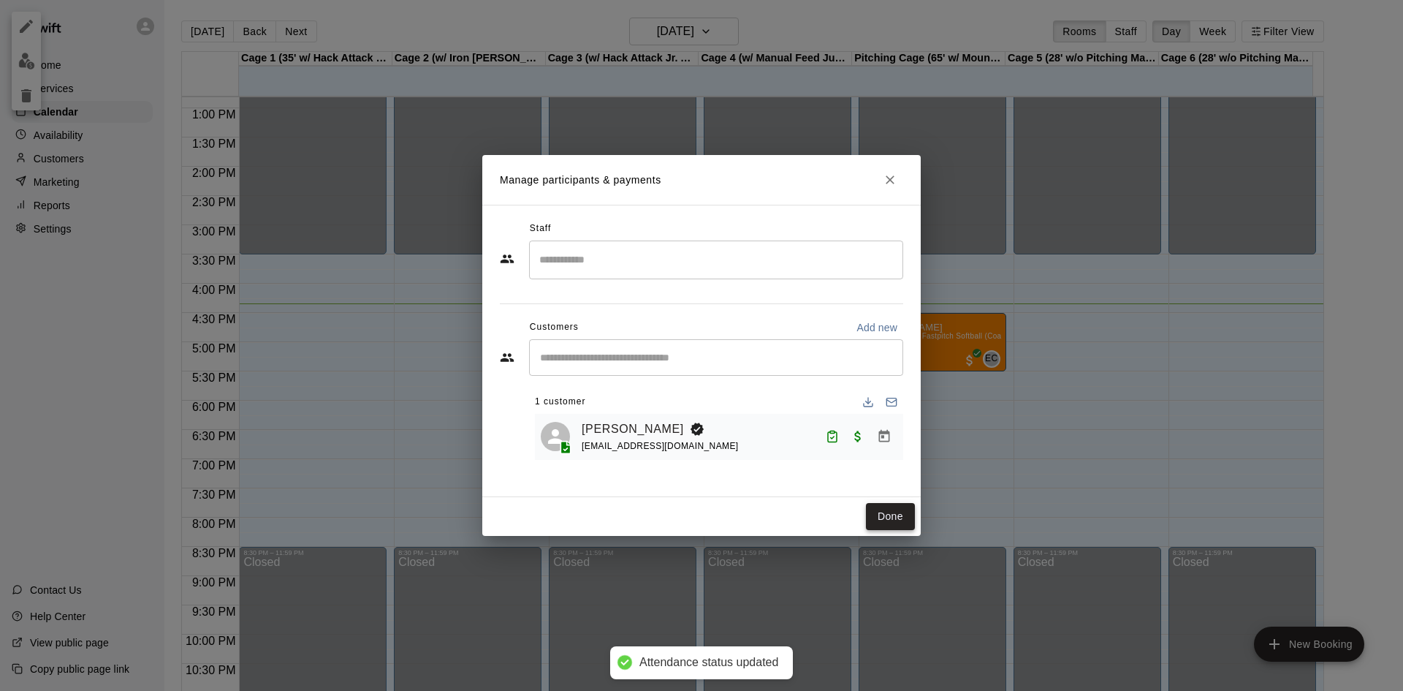
click at [895, 512] on button "Done" at bounding box center [890, 516] width 49 height 27
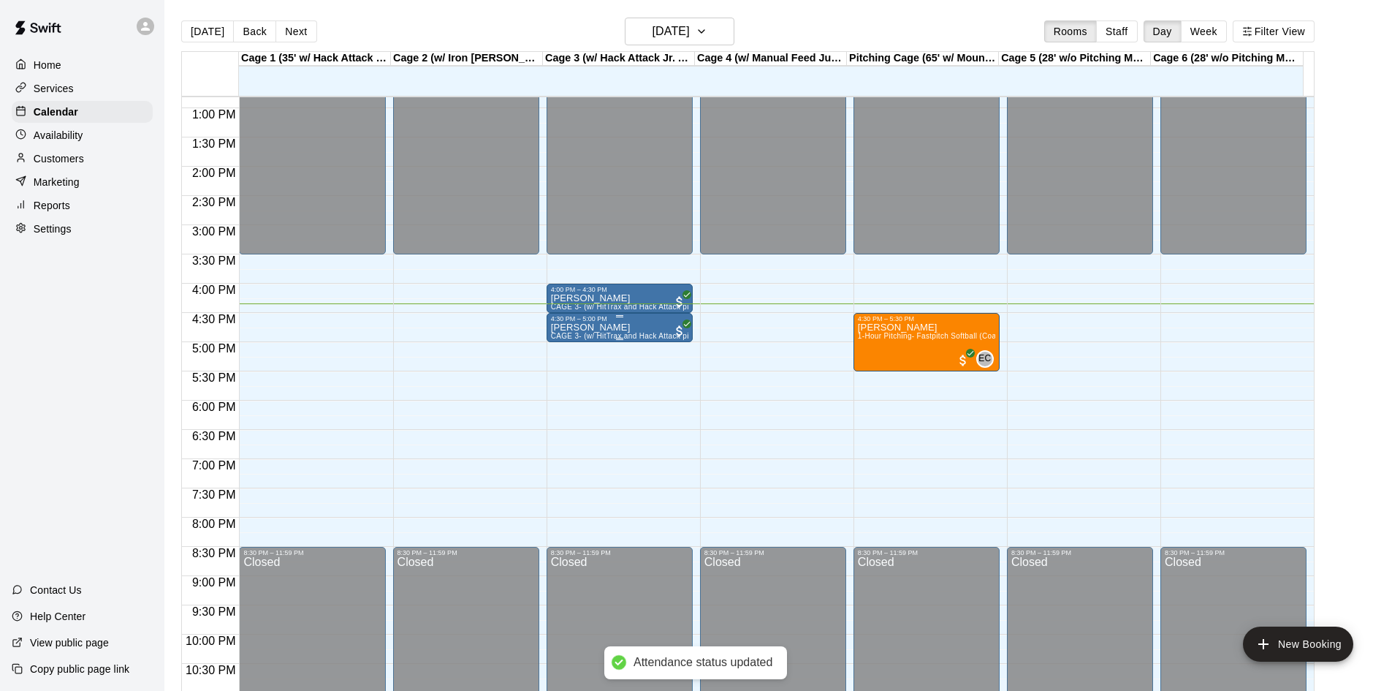
click at [639, 338] on span "CAGE 3- (w/ HitTrax and Hack Attack pitching Machine)- BASEBALL" at bounding box center [670, 336] width 238 height 8
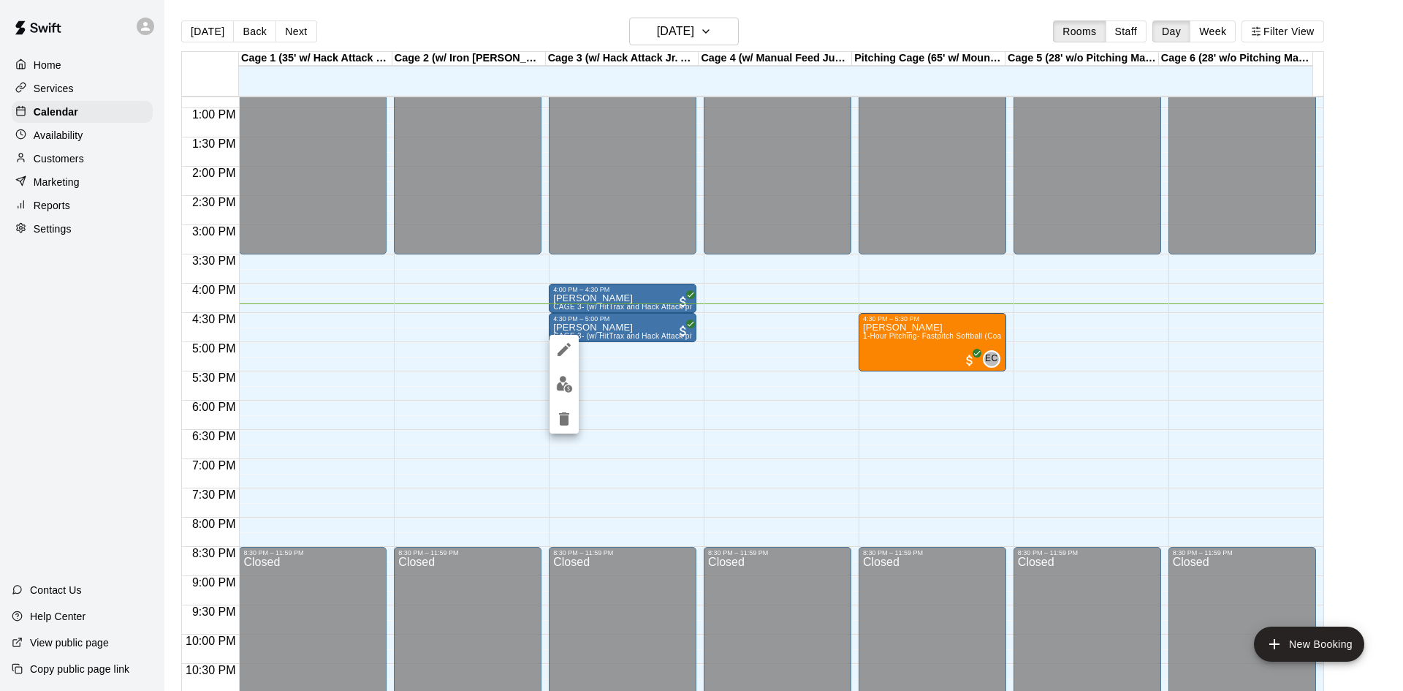
click at [649, 300] on div at bounding box center [701, 345] width 1403 height 691
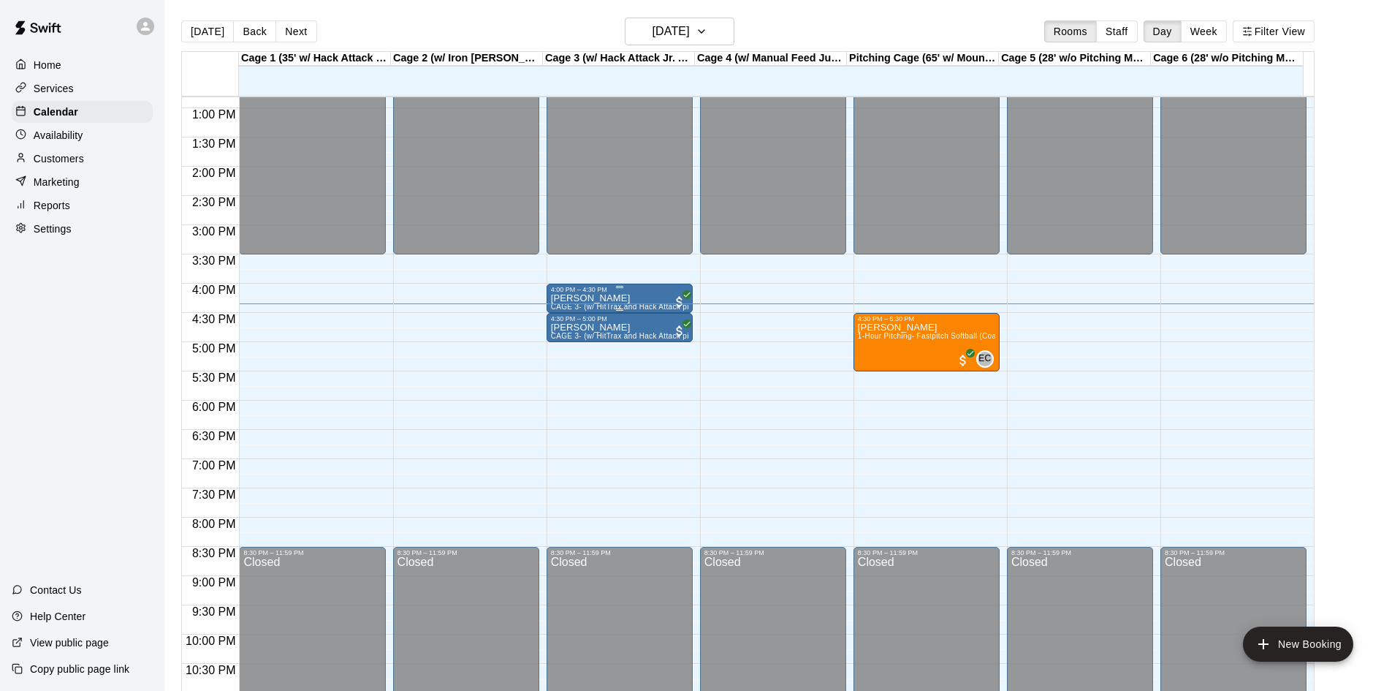
click at [645, 303] on div "Matthew Price CAGE 3- (w/ HitTrax and Hack Attack pitching Machine)- BASEBALL" at bounding box center [619, 638] width 137 height 691
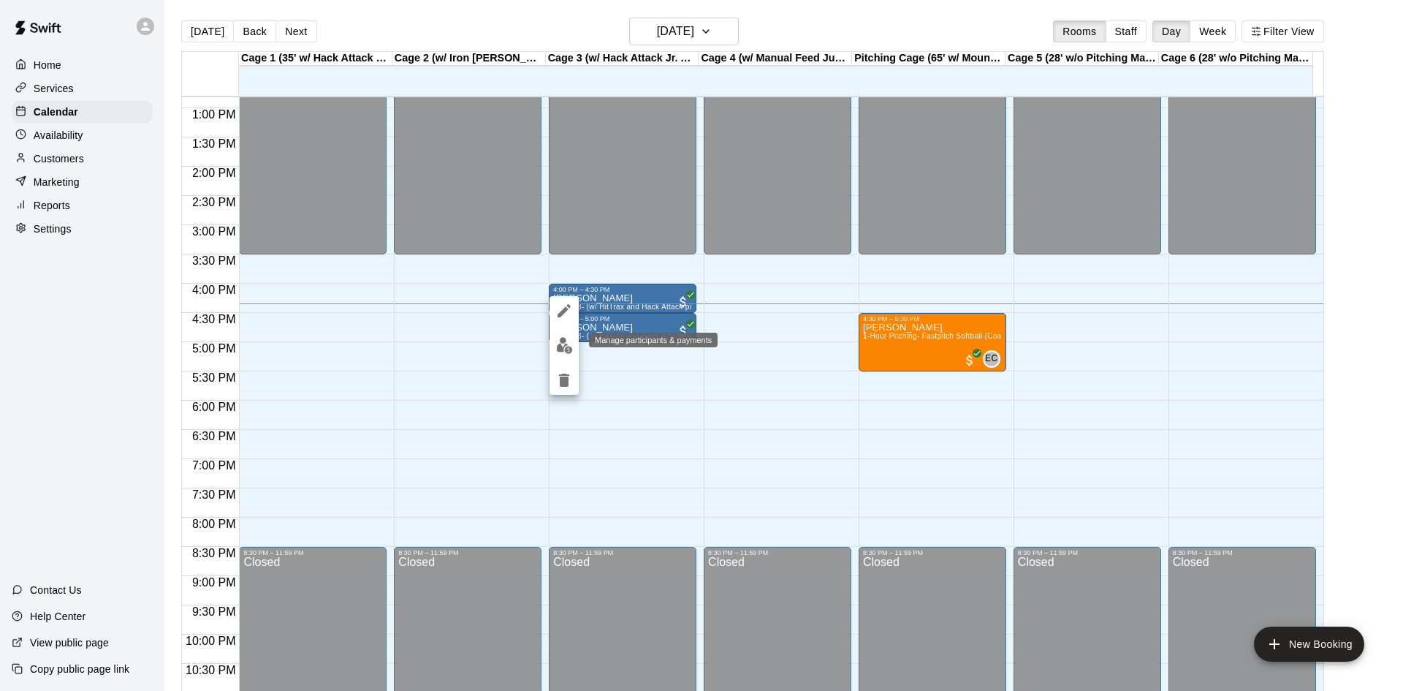
click at [571, 348] on img "edit" at bounding box center [564, 345] width 17 height 17
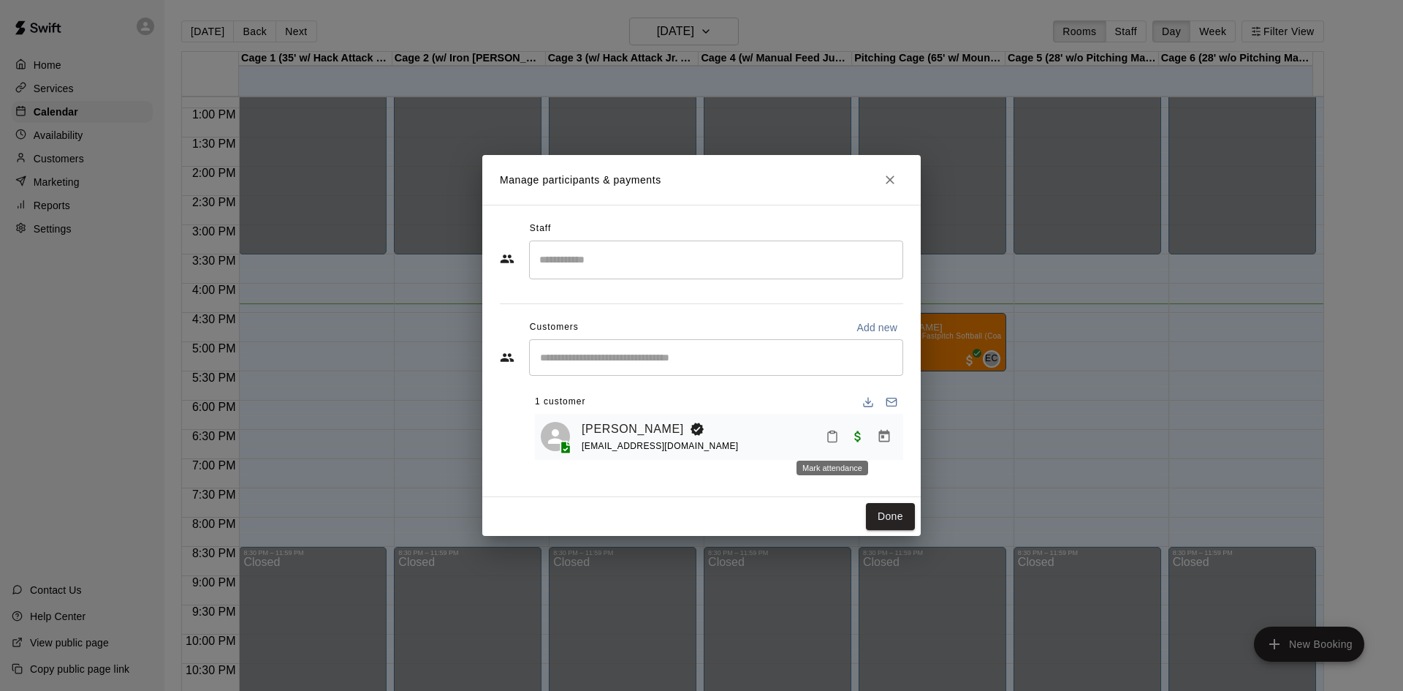
click at [827, 439] on icon "Mark attendance" at bounding box center [832, 436] width 13 height 13
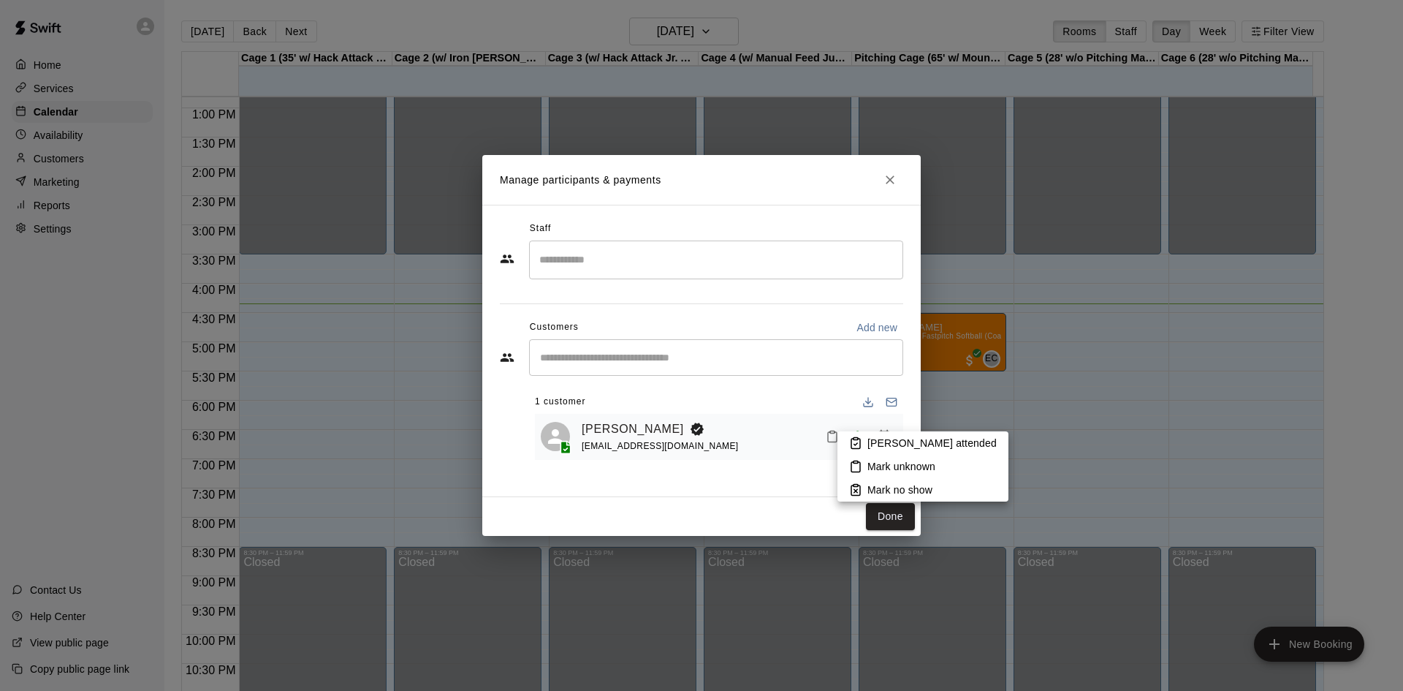
click at [882, 447] on p "Mark attended" at bounding box center [932, 443] width 129 height 15
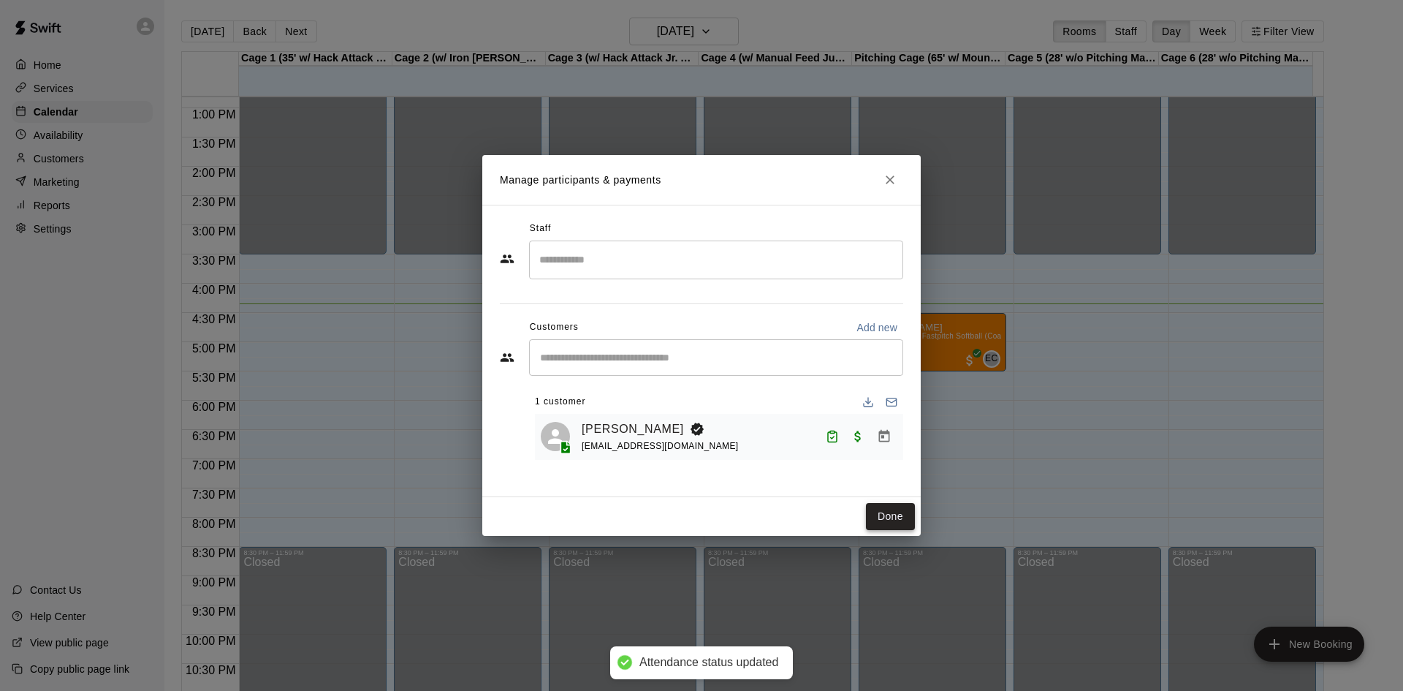
click at [879, 504] on button "Done" at bounding box center [890, 516] width 49 height 27
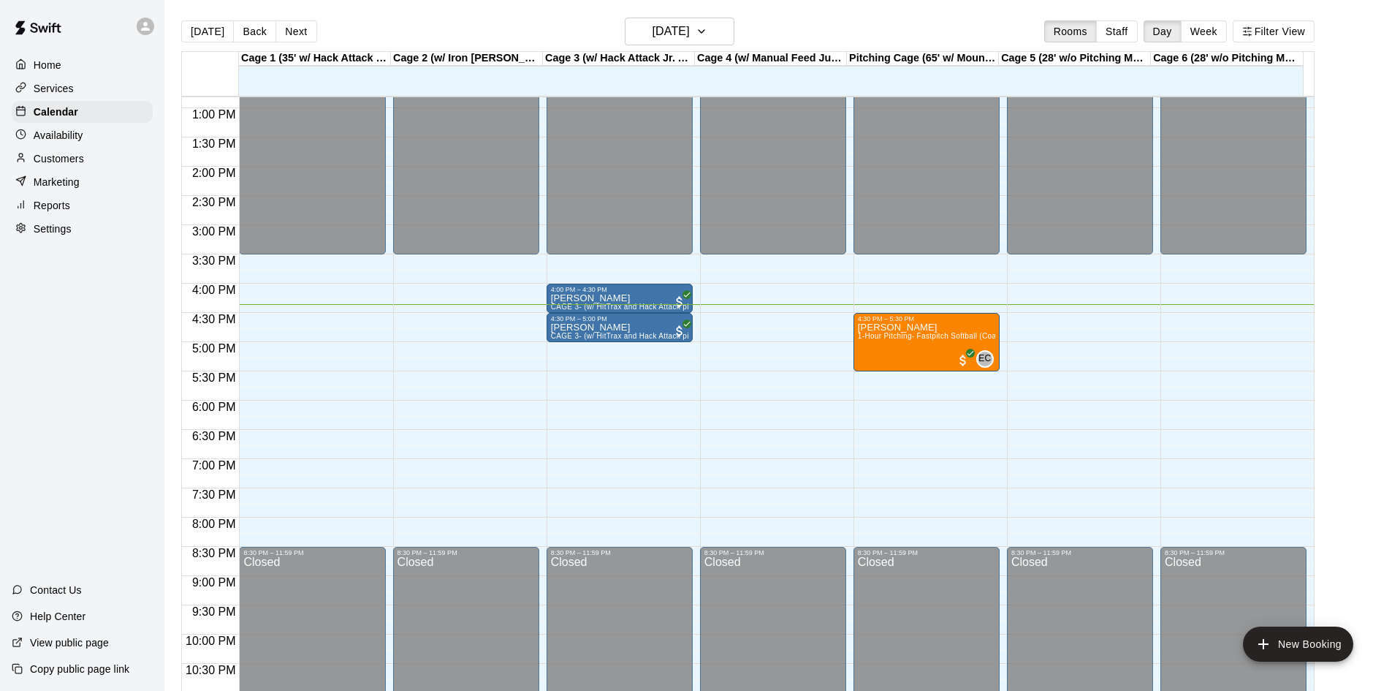
click at [60, 202] on div "Reports" at bounding box center [82, 205] width 141 height 22
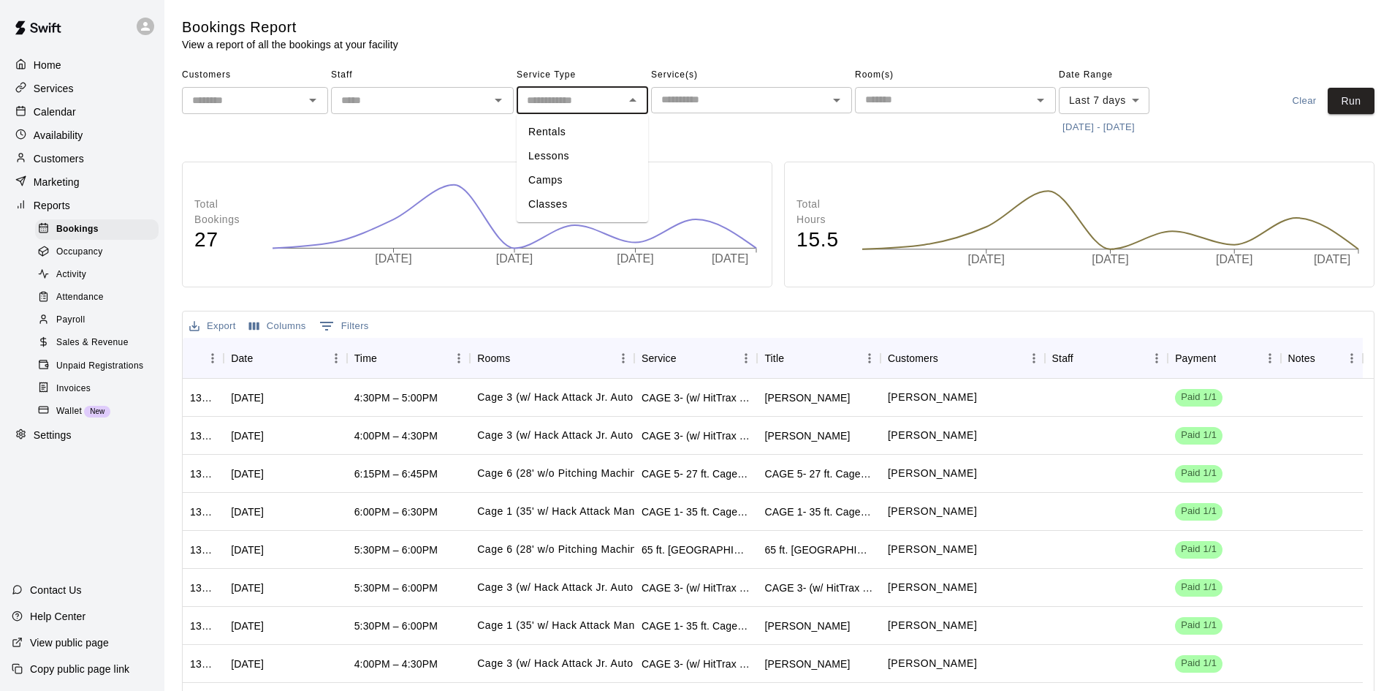
click at [593, 93] on input "text" at bounding box center [570, 100] width 99 height 18
click at [563, 154] on li "Lessons" at bounding box center [583, 156] width 132 height 24
type input "*******"
click at [376, 95] on input "text" at bounding box center [410, 100] width 150 height 18
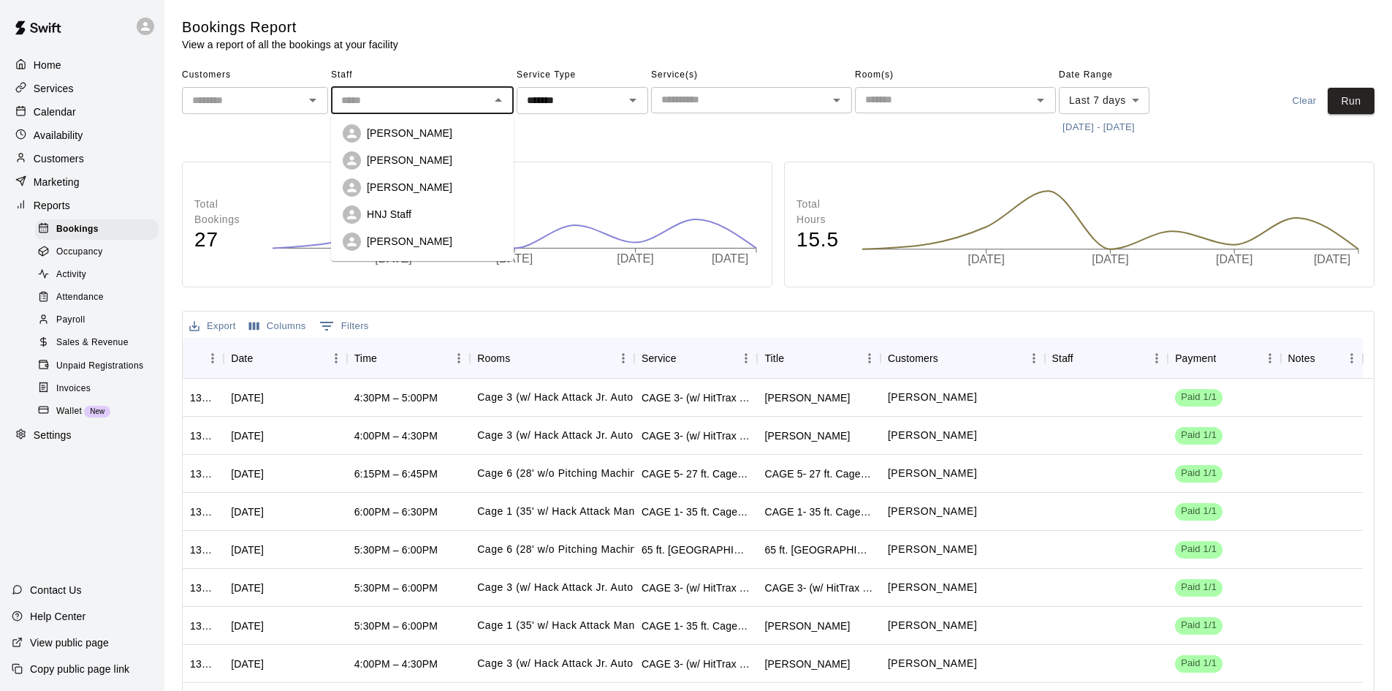
click at [248, 88] on div "​" at bounding box center [255, 100] width 146 height 27
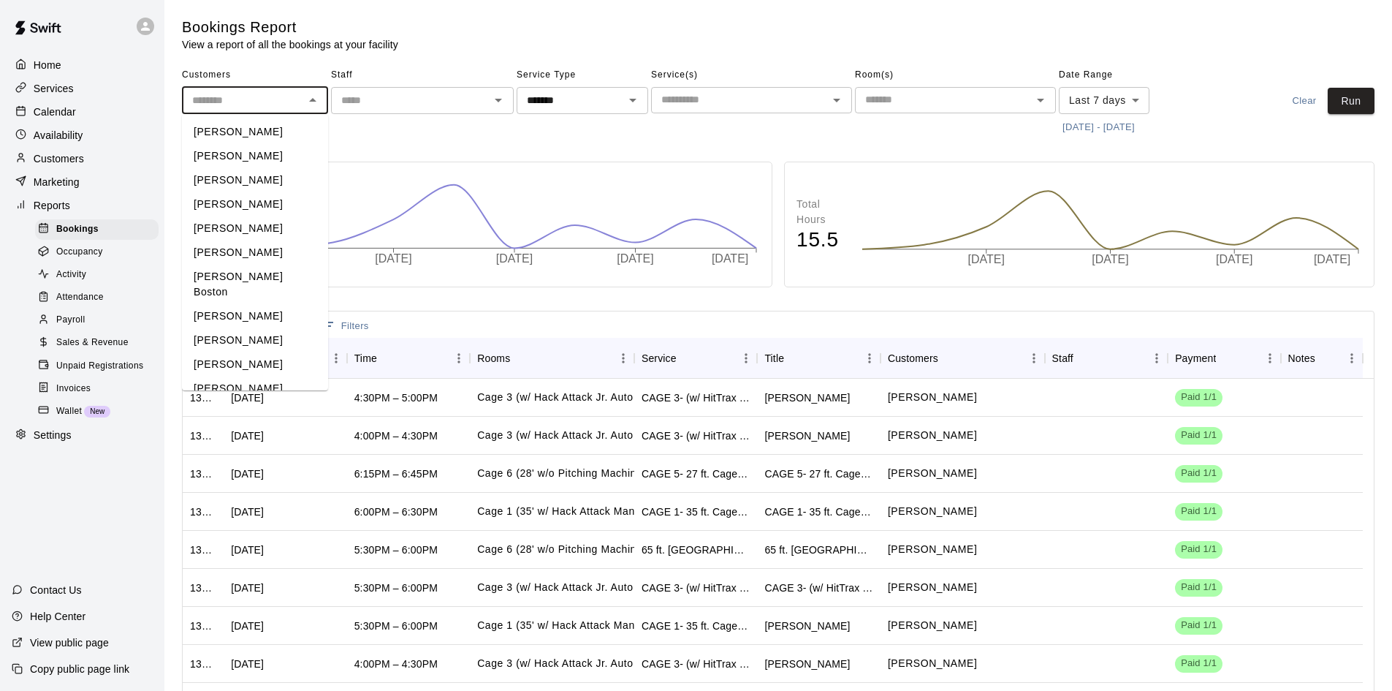
click at [794, 101] on input "text" at bounding box center [740, 100] width 168 height 18
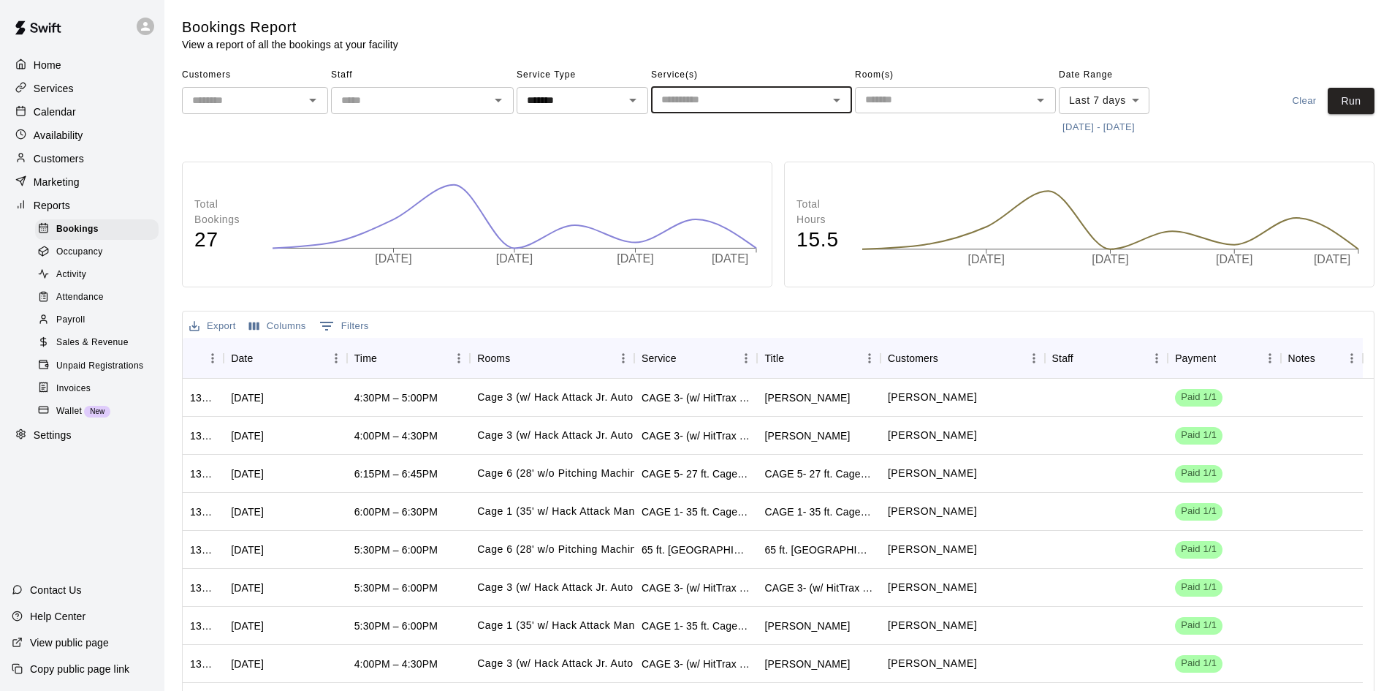
click at [794, 101] on input "text" at bounding box center [740, 100] width 168 height 18
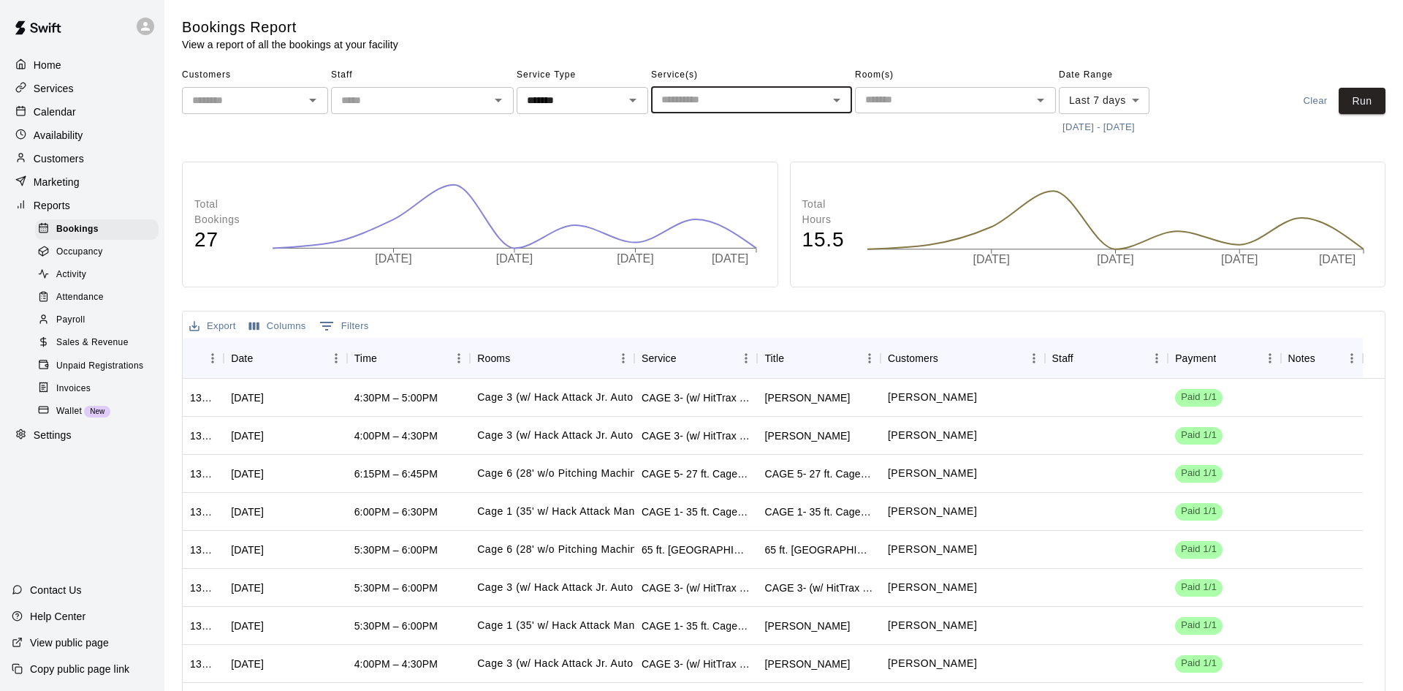
click at [1098, 102] on body "Home Services Calendar Availability Customers Marketing Reports Bookings Occupa…" at bounding box center [701, 414] width 1403 height 828
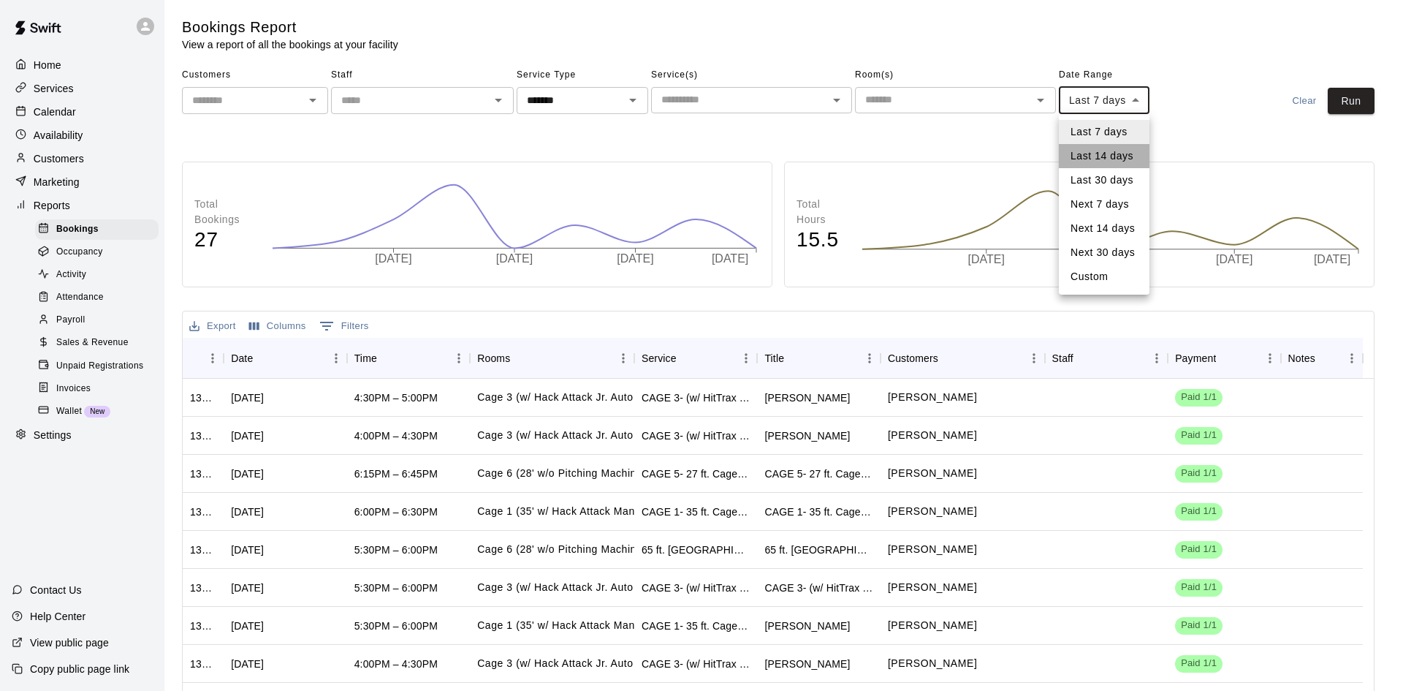
click at [1098, 151] on li "Last 14 days" at bounding box center [1104, 156] width 91 height 24
type input "******"
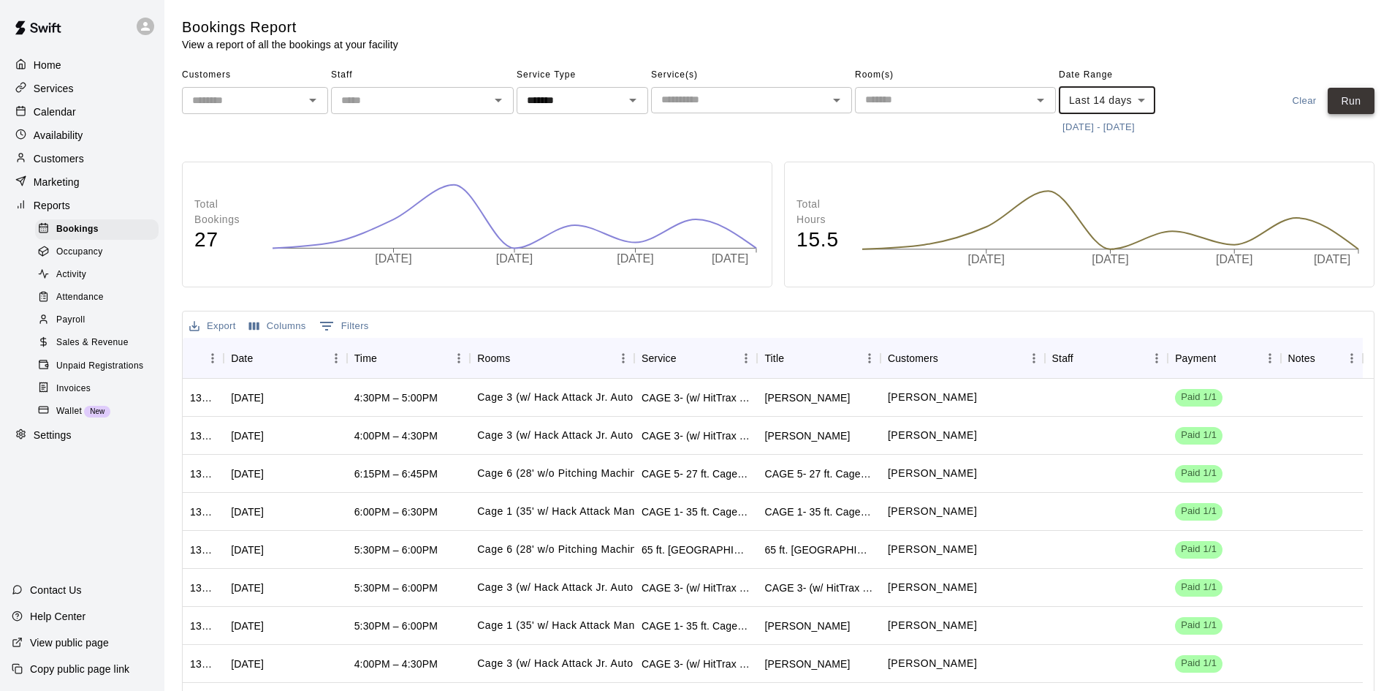
click at [1353, 105] on button "Run" at bounding box center [1351, 101] width 47 height 27
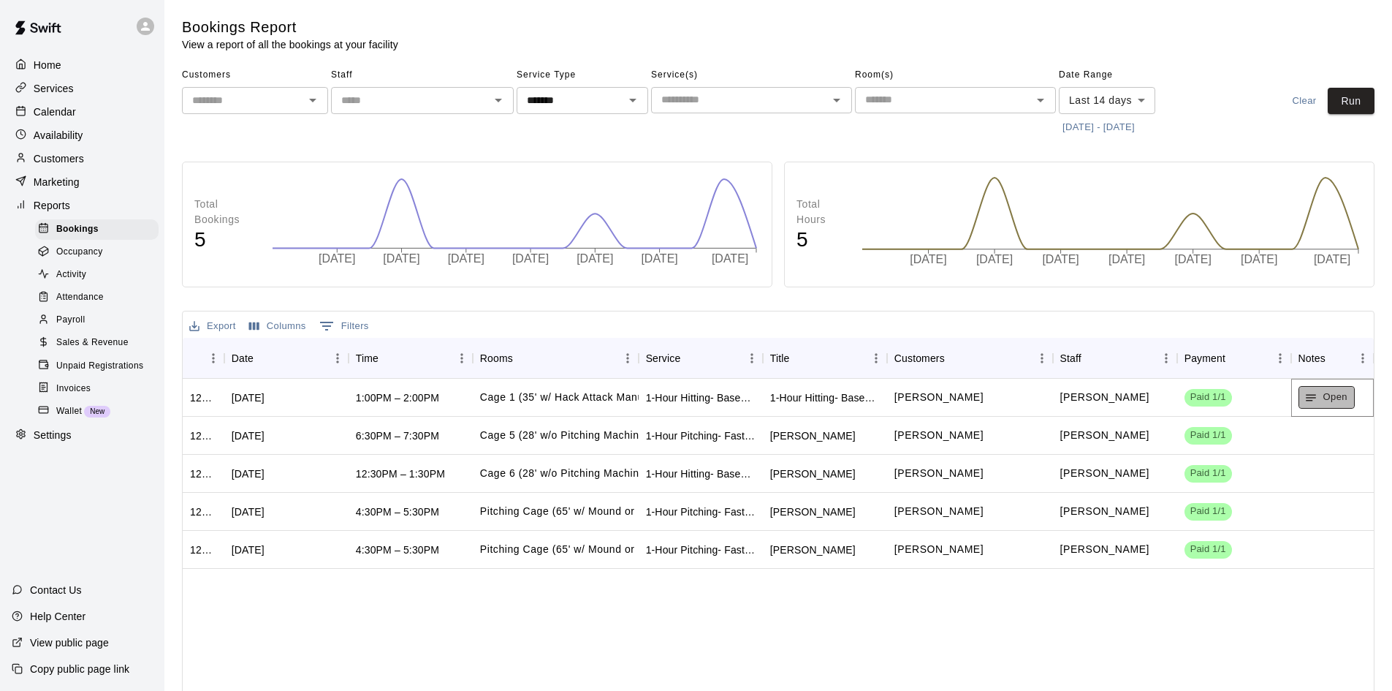
click at [1334, 398] on button "Open" at bounding box center [1327, 397] width 56 height 23
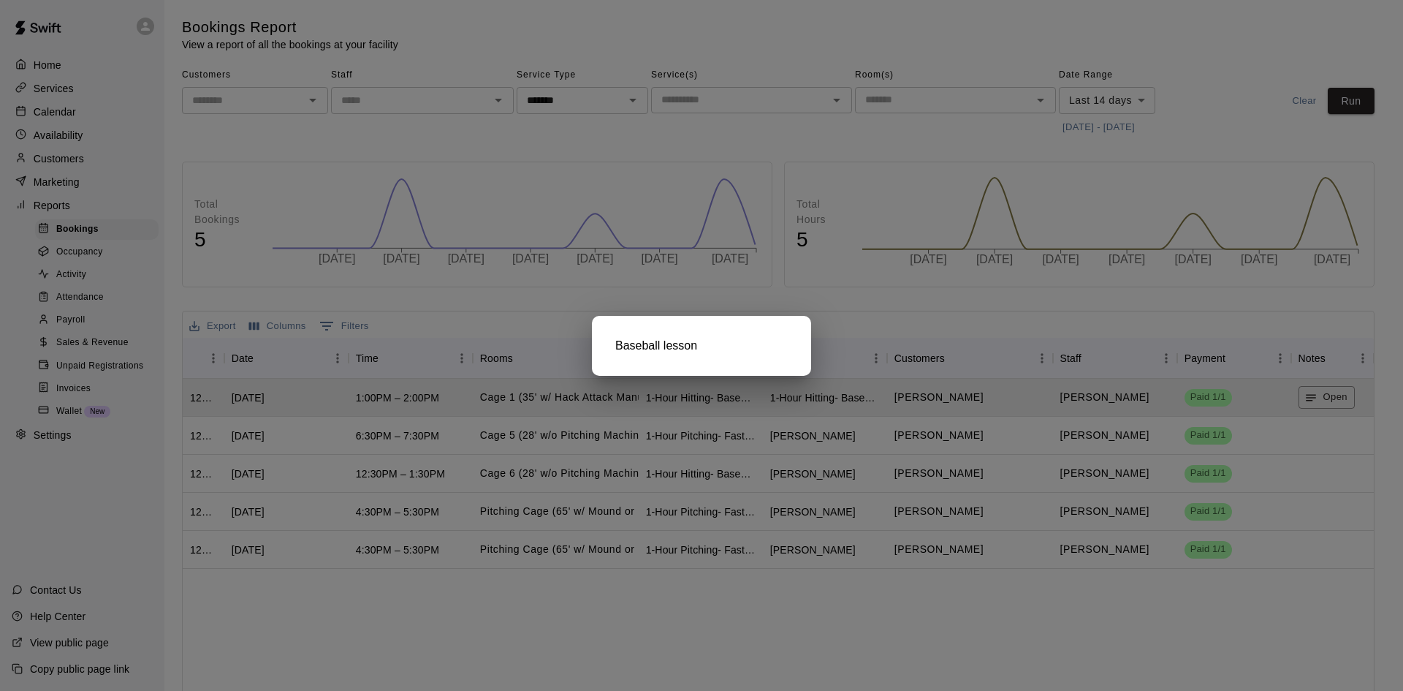
click at [1182, 320] on div at bounding box center [701, 345] width 1403 height 691
